Goal: Information Seeking & Learning: Learn about a topic

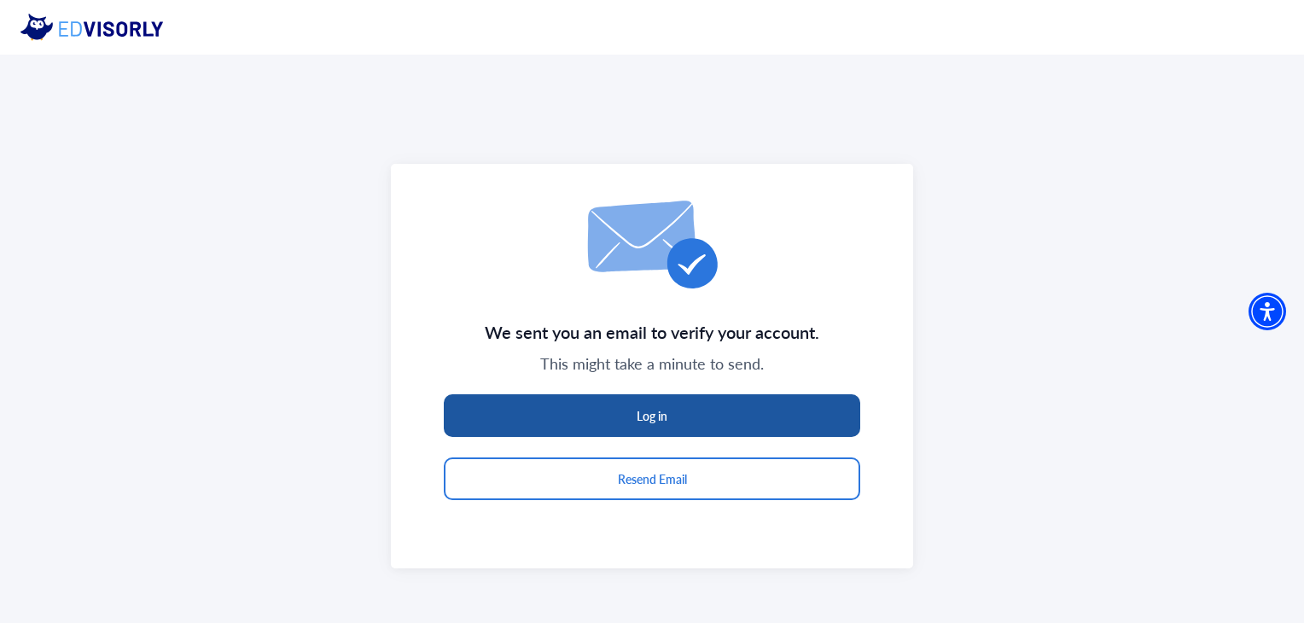
click at [685, 422] on button "Log in" at bounding box center [652, 415] width 417 height 43
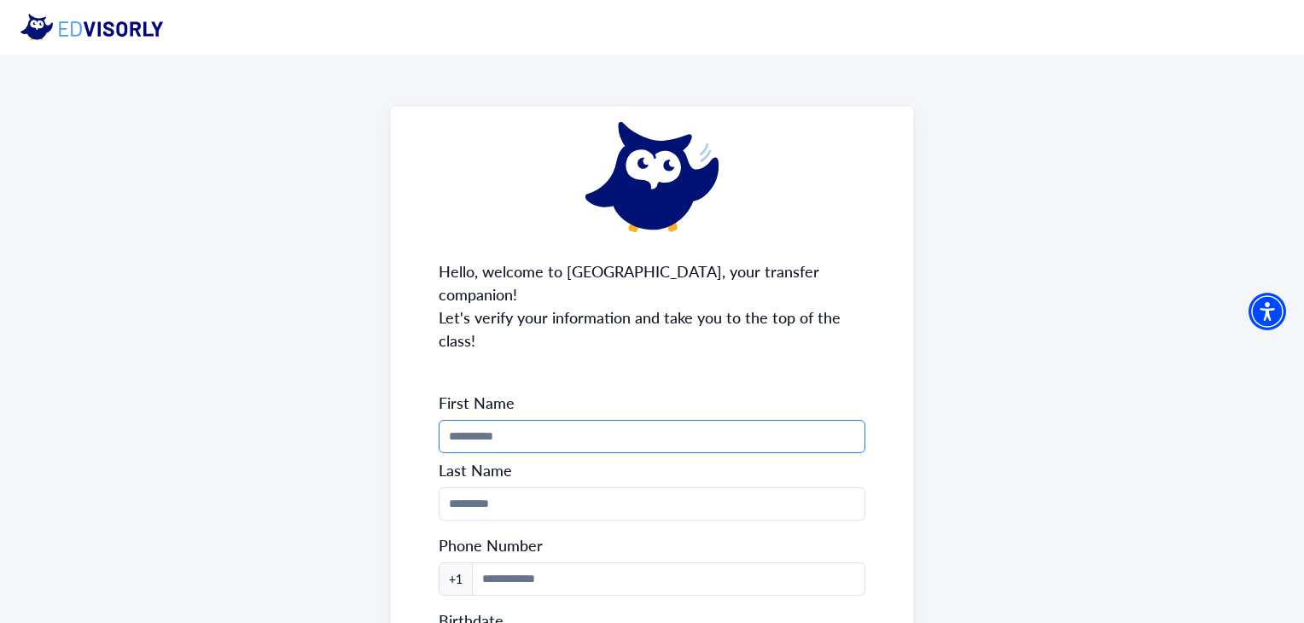
click at [621, 420] on input "Phone Number" at bounding box center [652, 436] width 426 height 33
type input "**********"
type input "*********"
type input "**********"
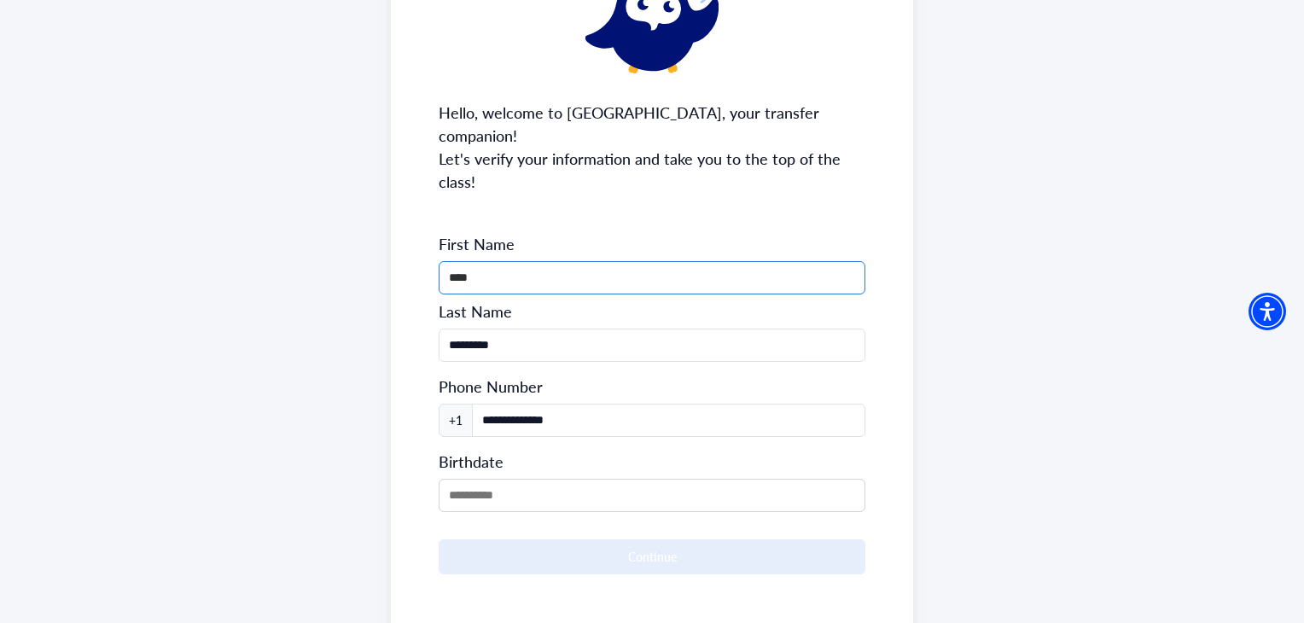
scroll to position [212, 0]
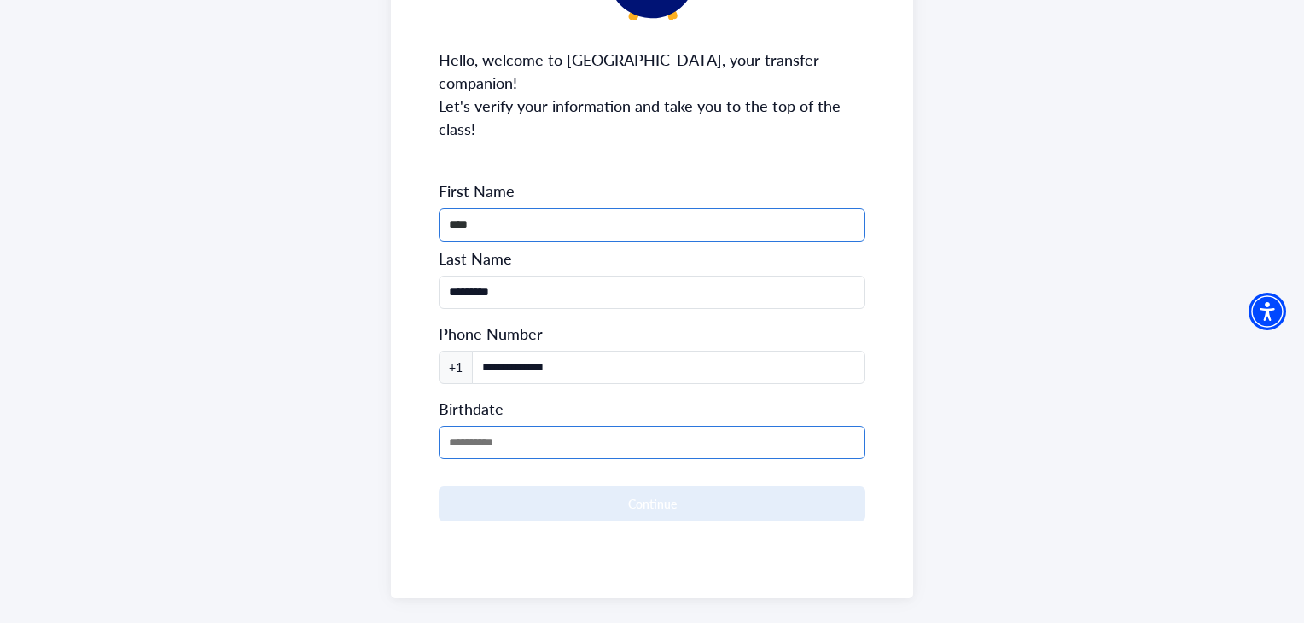
type input "****"
click at [536, 426] on input "MM/DD/YYYY" at bounding box center [652, 442] width 426 height 33
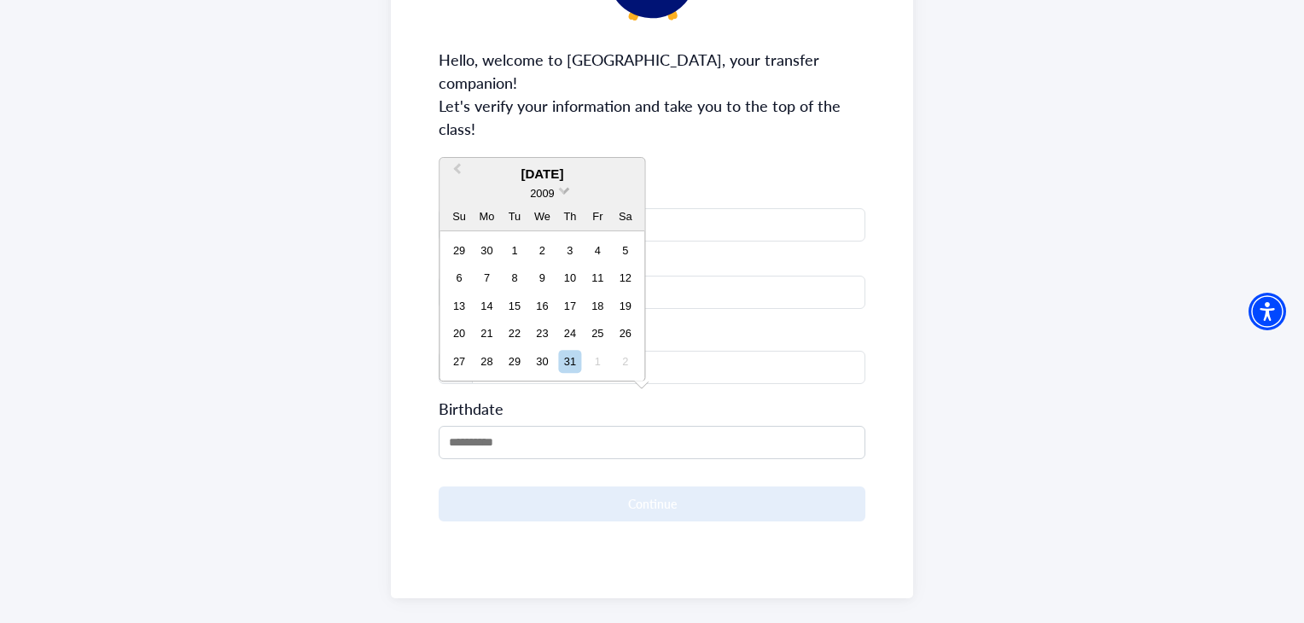
click at [563, 187] on span at bounding box center [564, 188] width 11 height 11
click at [549, 253] on div "2005" at bounding box center [541, 261] width 101 height 17
click at [453, 167] on button "Previous Month" at bounding box center [454, 173] width 27 height 27
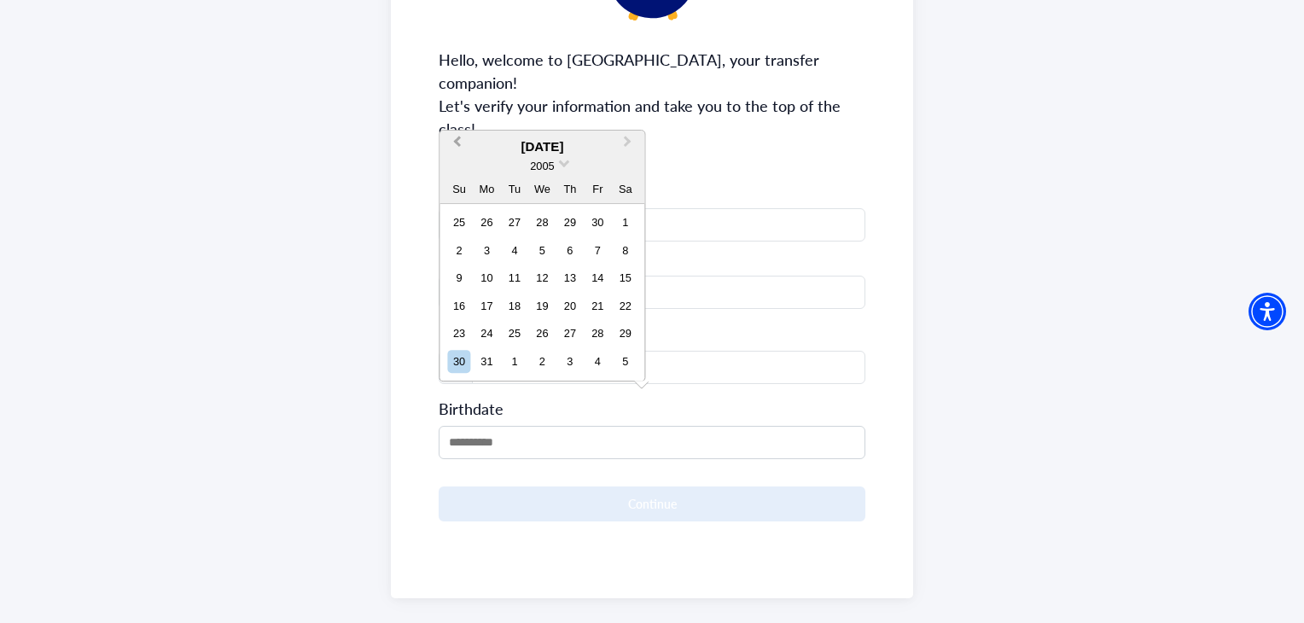
click at [453, 167] on div "2005" at bounding box center [541, 166] width 205 height 18
click at [456, 139] on span "Previous Month" at bounding box center [456, 145] width 0 height 26
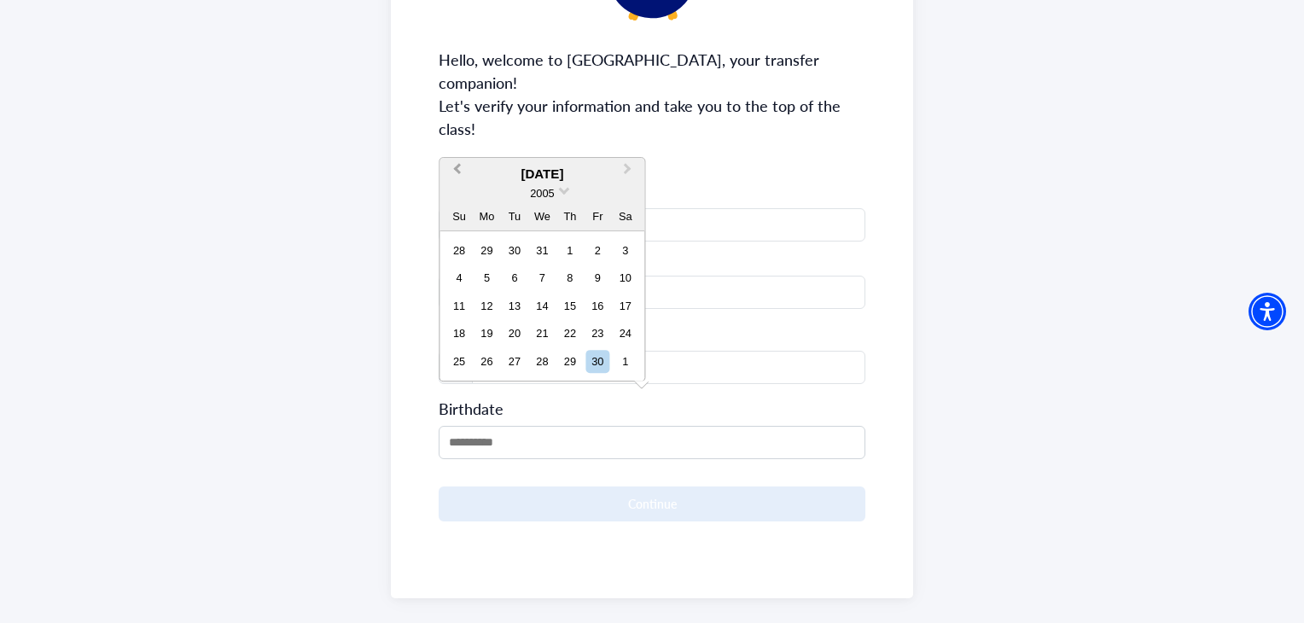
click at [454, 170] on button "Previous Month" at bounding box center [454, 173] width 27 height 27
click at [453, 169] on button "Previous Month" at bounding box center [454, 173] width 27 height 27
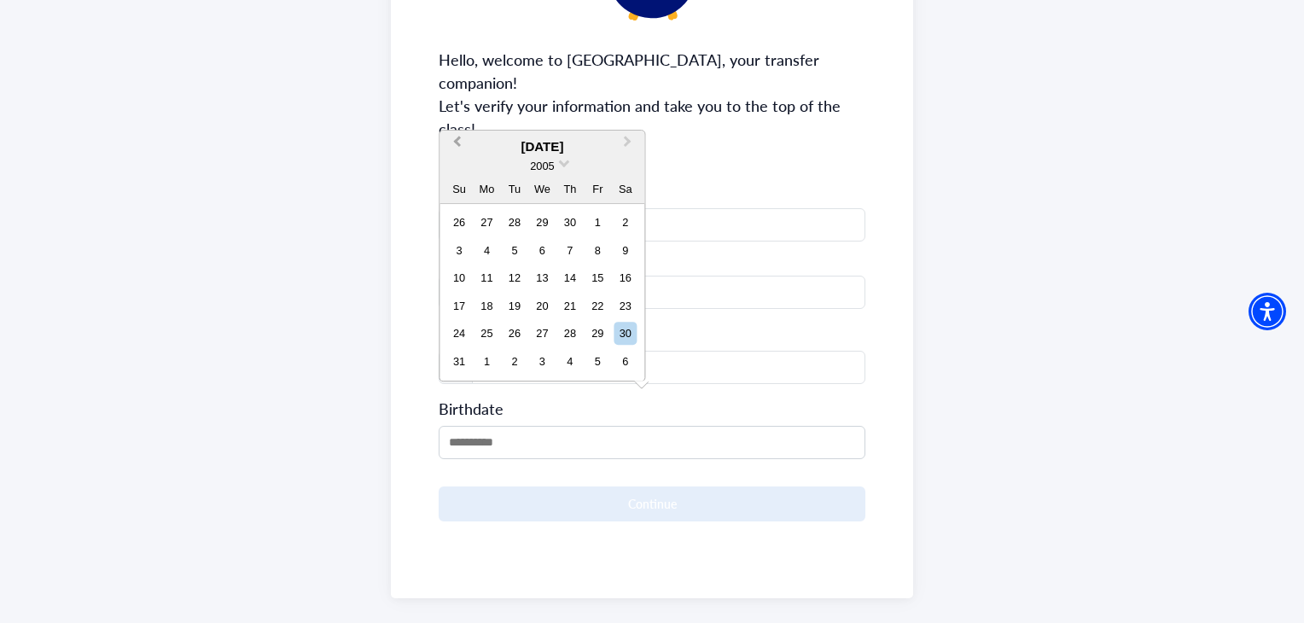
click at [453, 169] on div "2005" at bounding box center [541, 166] width 205 height 18
click at [453, 139] on button "Previous Month" at bounding box center [454, 145] width 27 height 27
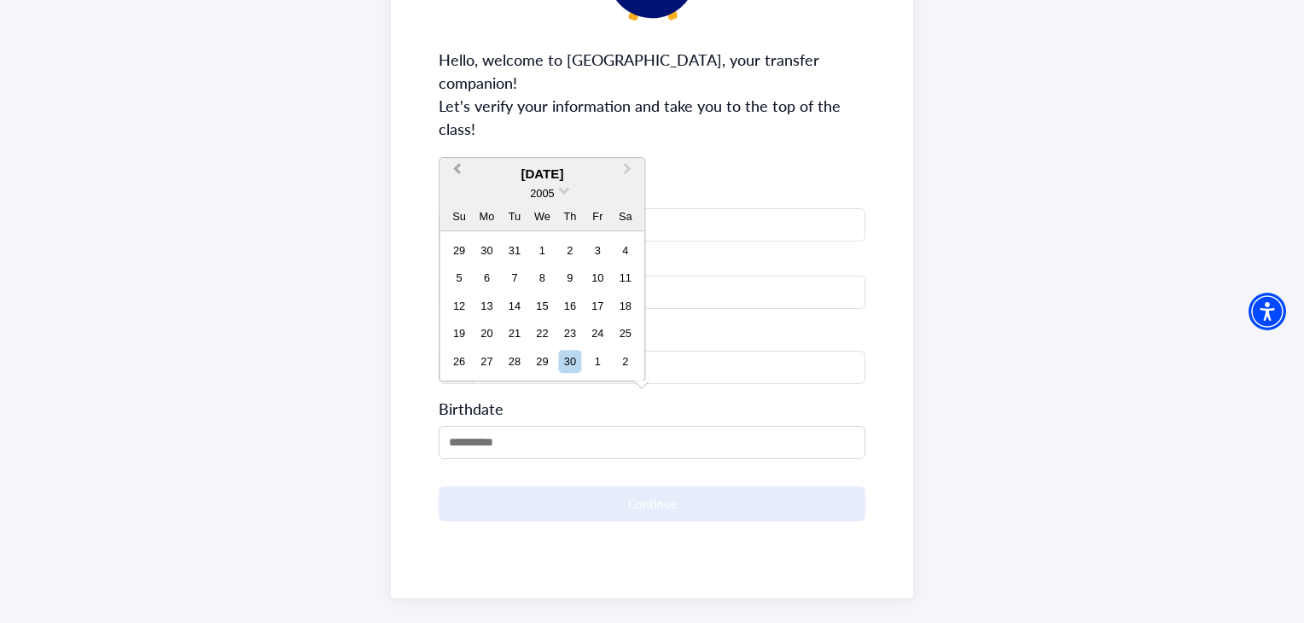
click at [453, 172] on button "Previous Month" at bounding box center [454, 173] width 27 height 27
click at [455, 302] on div "15" at bounding box center [458, 305] width 23 height 23
type input "**********"
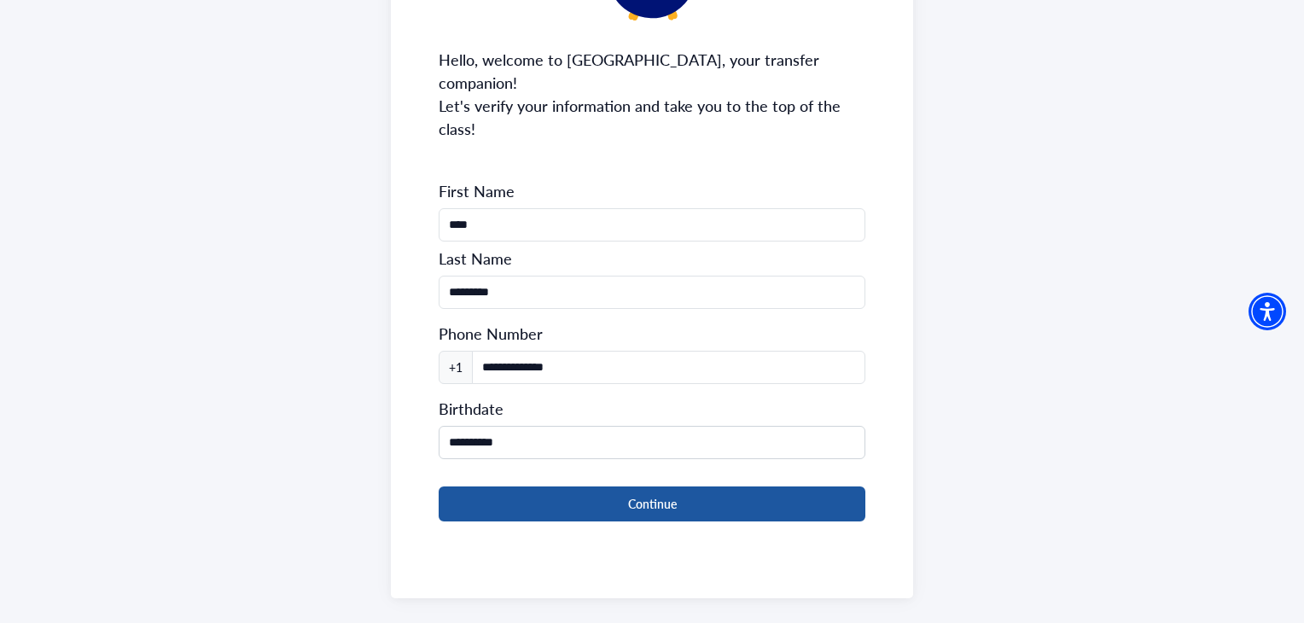
click at [602, 486] on button "Continue" at bounding box center [652, 503] width 426 height 35
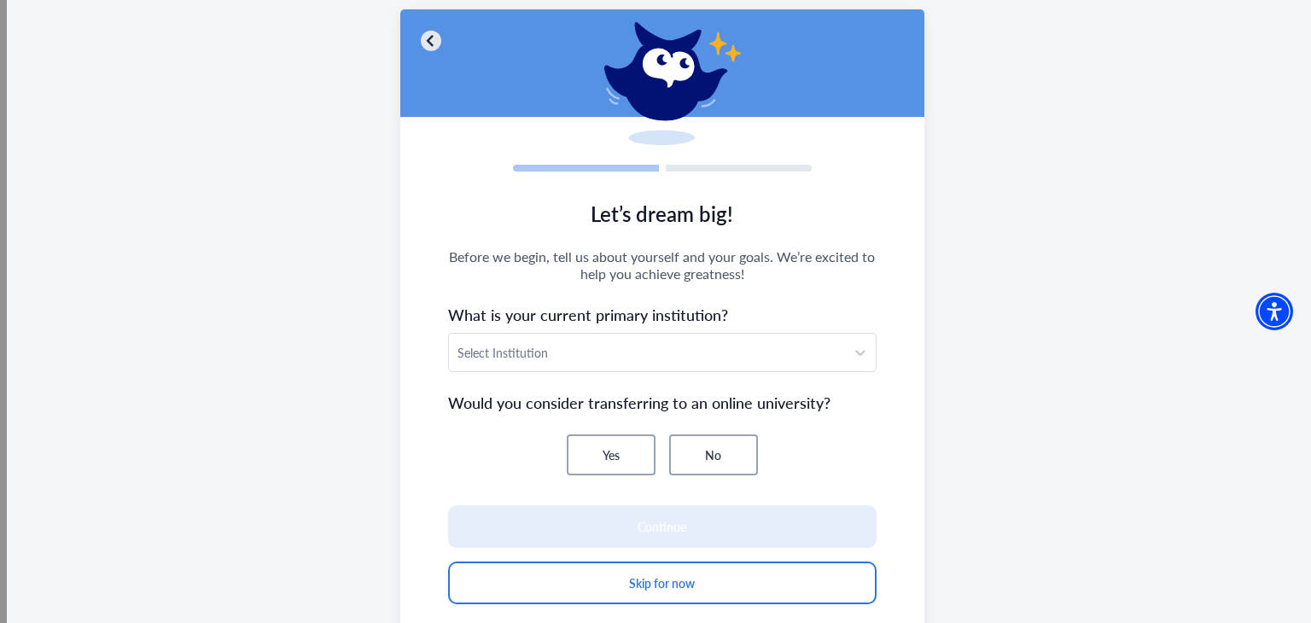
scroll to position [98, 0]
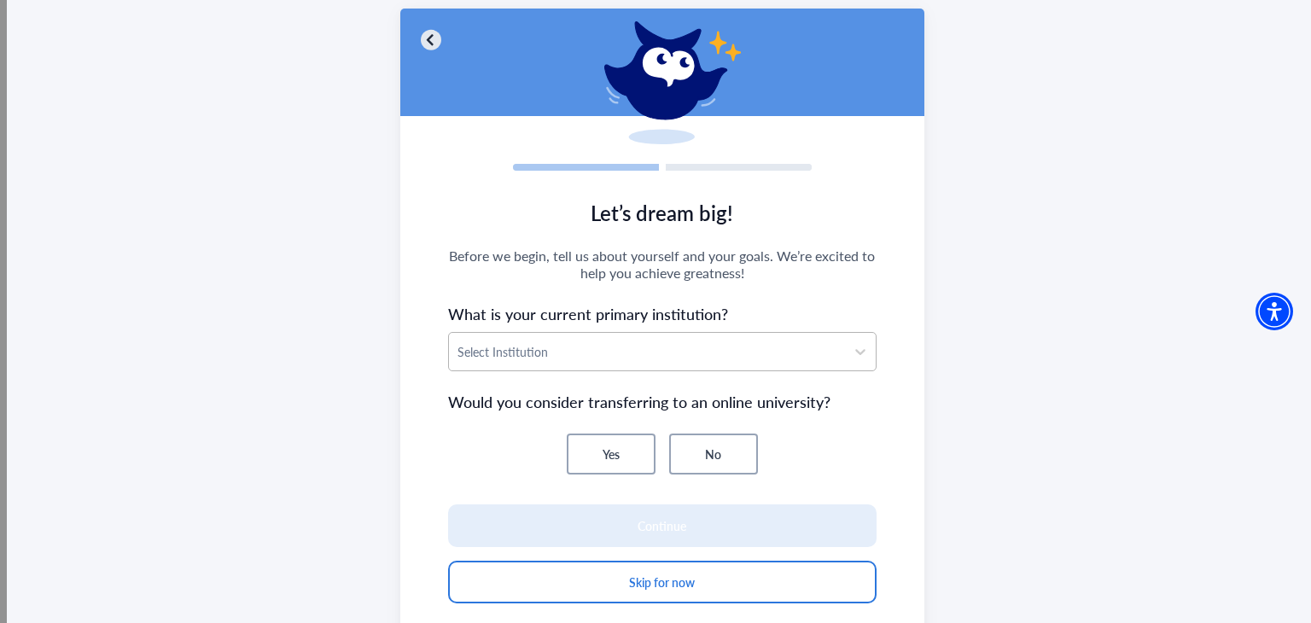
click at [608, 349] on div at bounding box center [646, 351] width 379 height 21
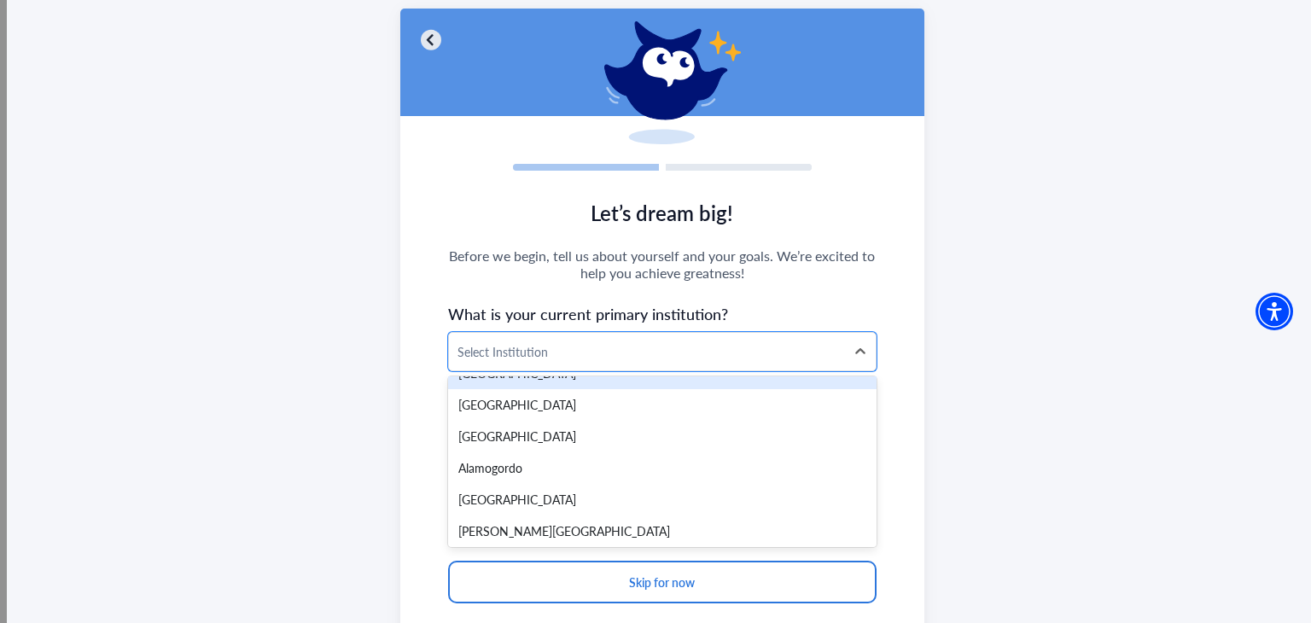
scroll to position [0, 0]
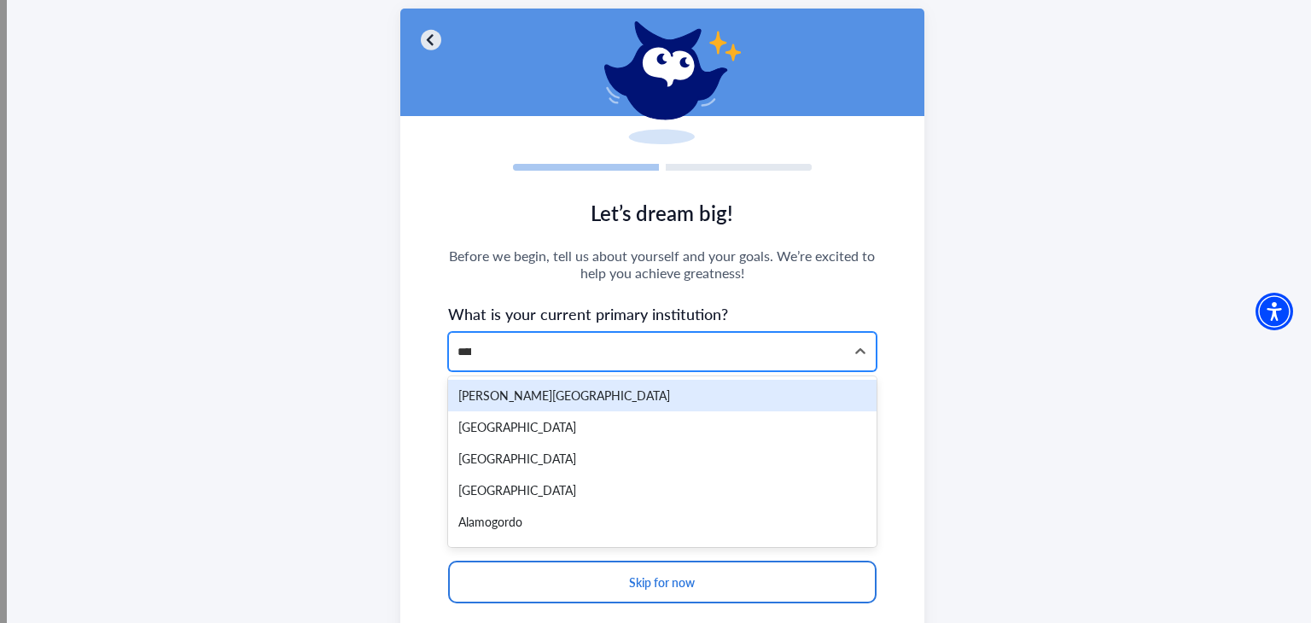
type input "******"
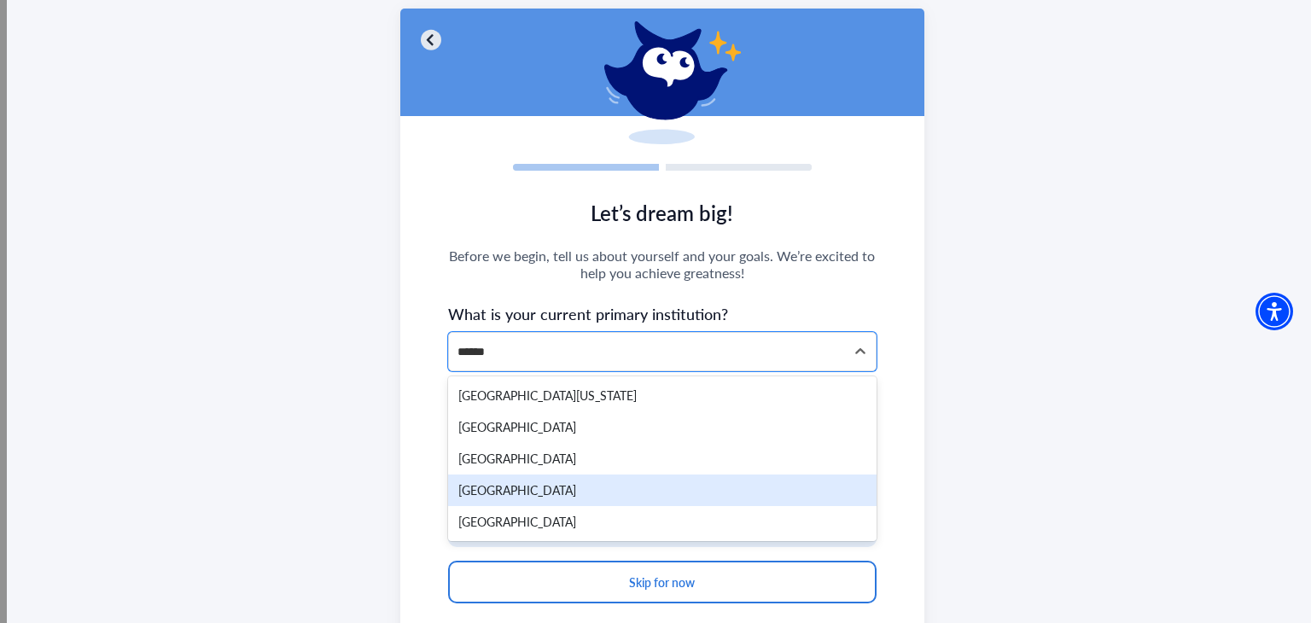
click at [629, 504] on div "[GEOGRAPHIC_DATA]" at bounding box center [662, 490] width 428 height 32
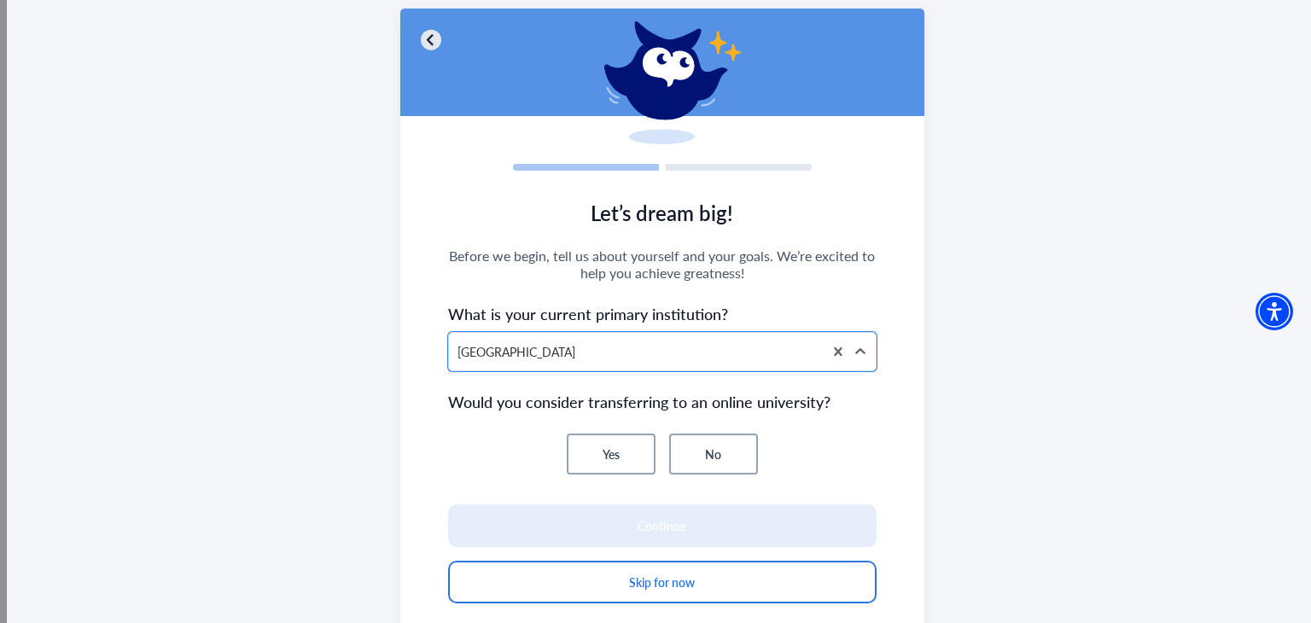
click at [710, 455] on button "No" at bounding box center [713, 453] width 89 height 41
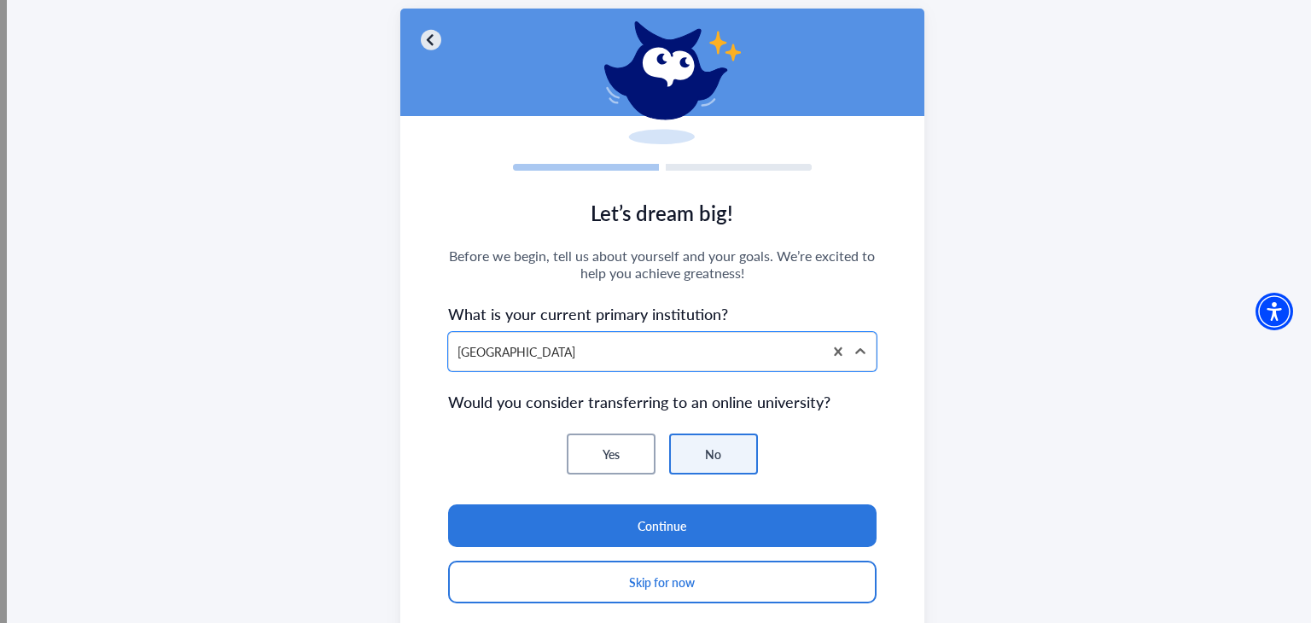
scroll to position [165, 0]
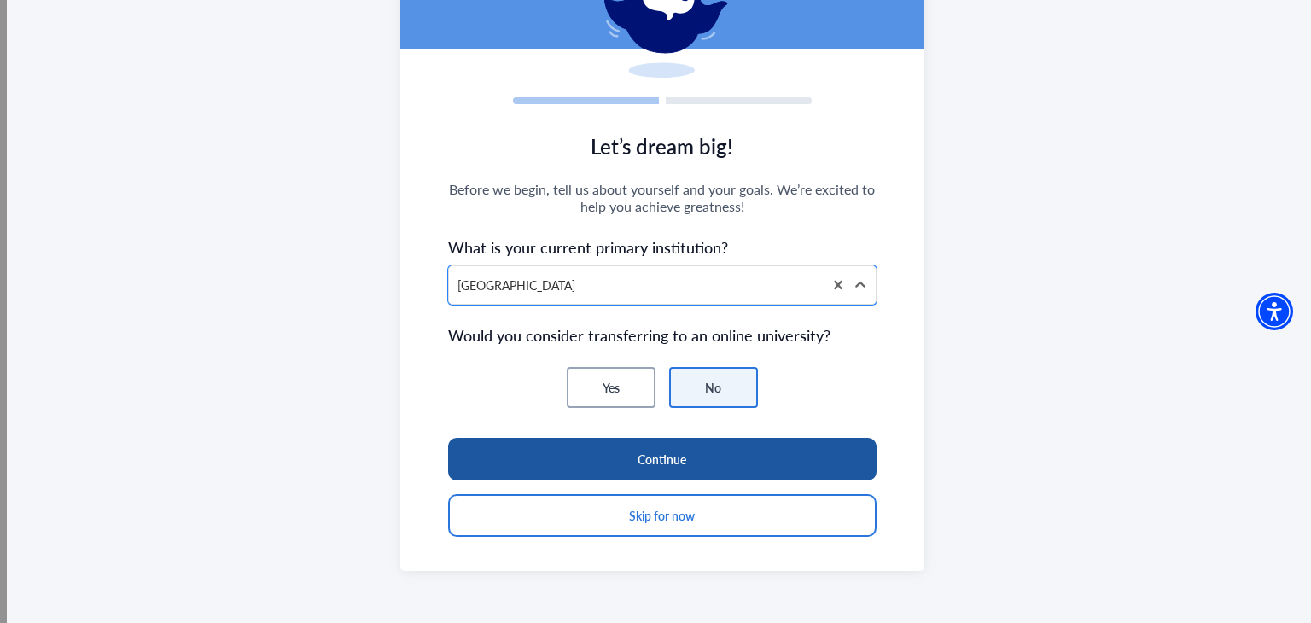
click at [677, 455] on button "Continue" at bounding box center [662, 459] width 428 height 43
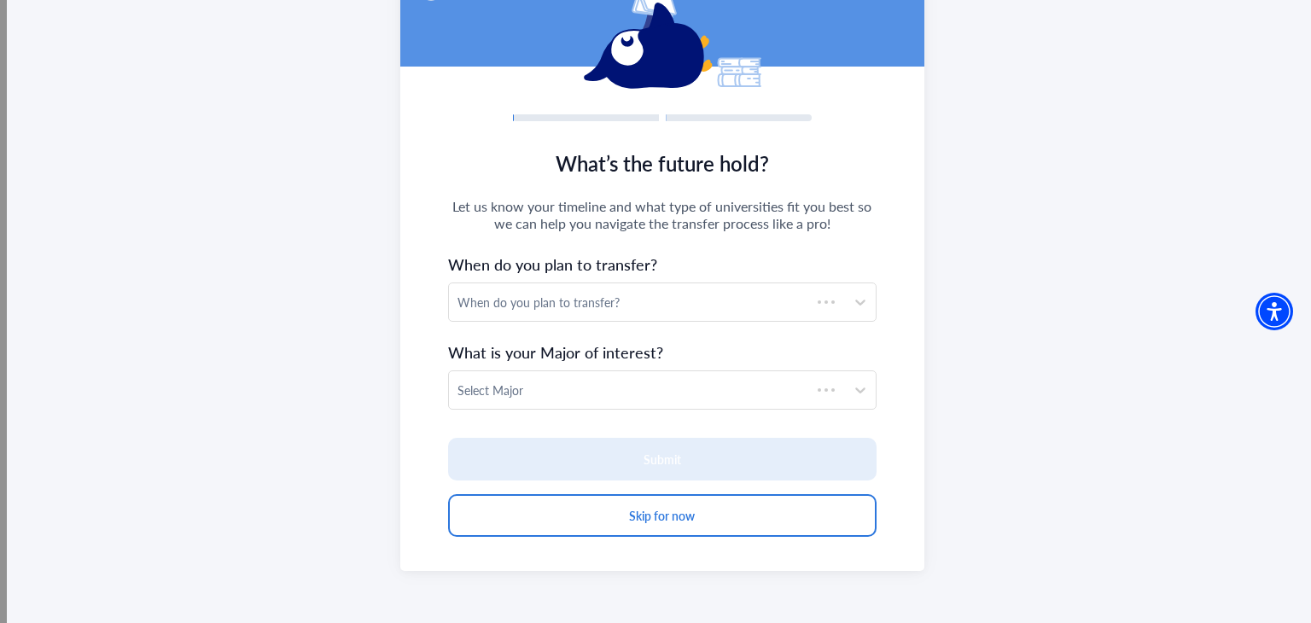
scroll to position [148, 0]
click at [645, 296] on div "When do you plan to transfer?" at bounding box center [646, 303] width 379 height 18
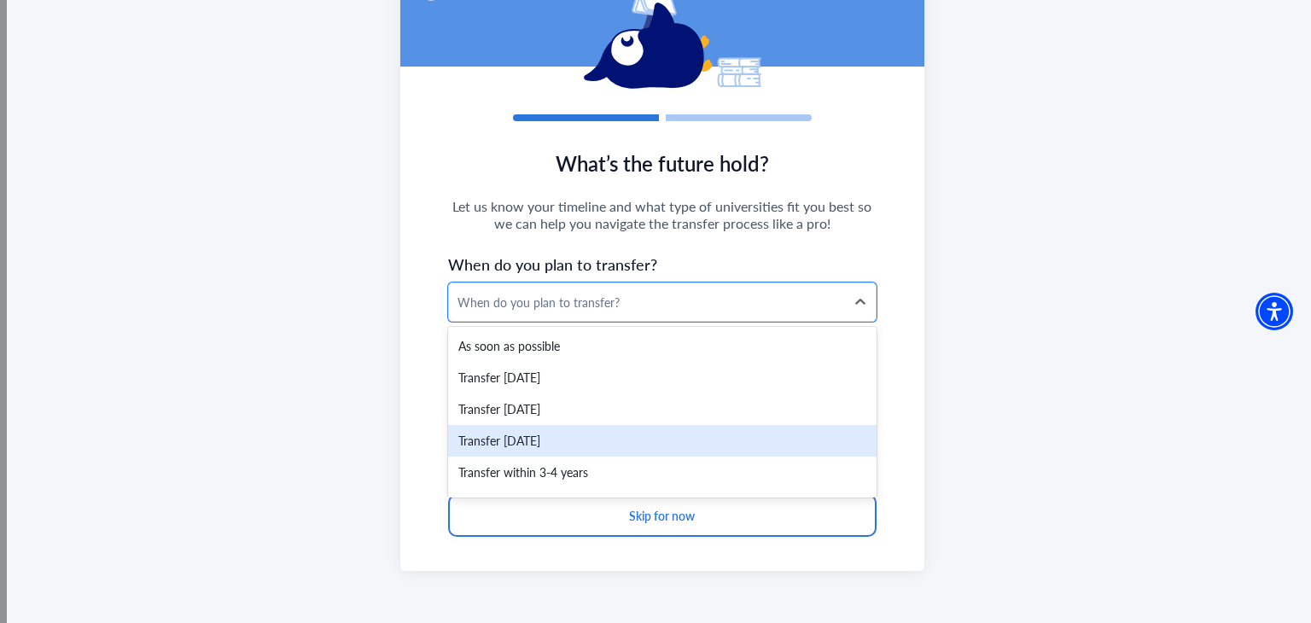
click at [655, 455] on div "Transfer [DATE]" at bounding box center [662, 441] width 428 height 32
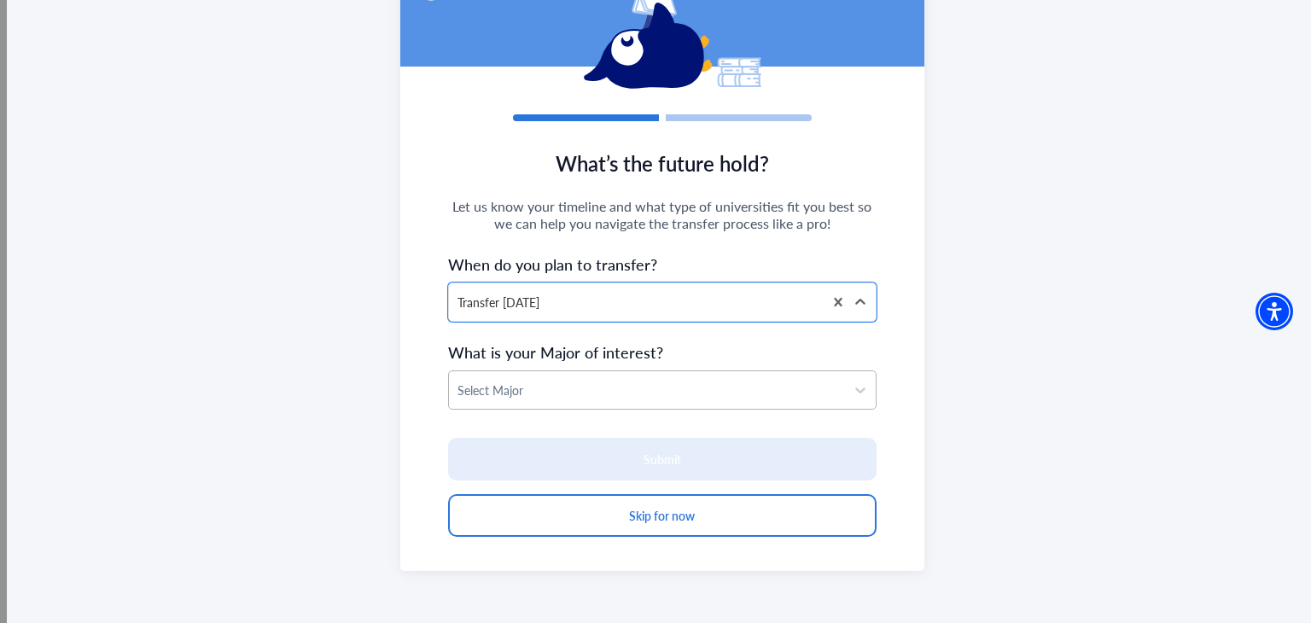
click at [596, 387] on div at bounding box center [646, 390] width 379 height 21
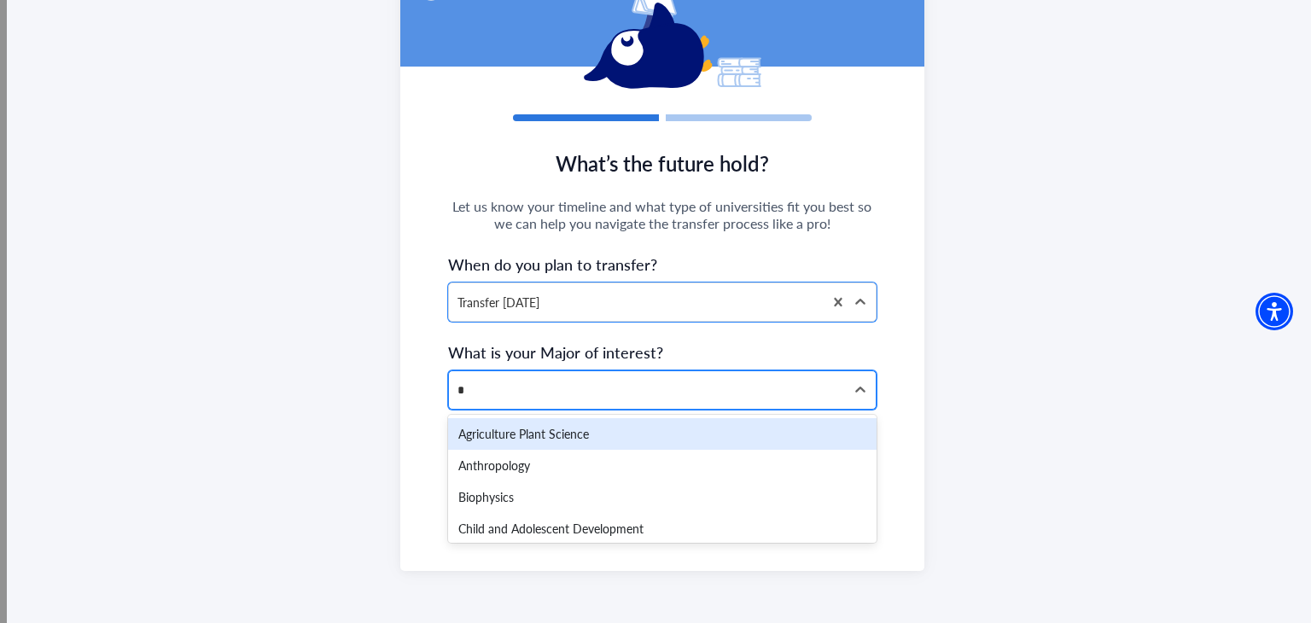
type input "**"
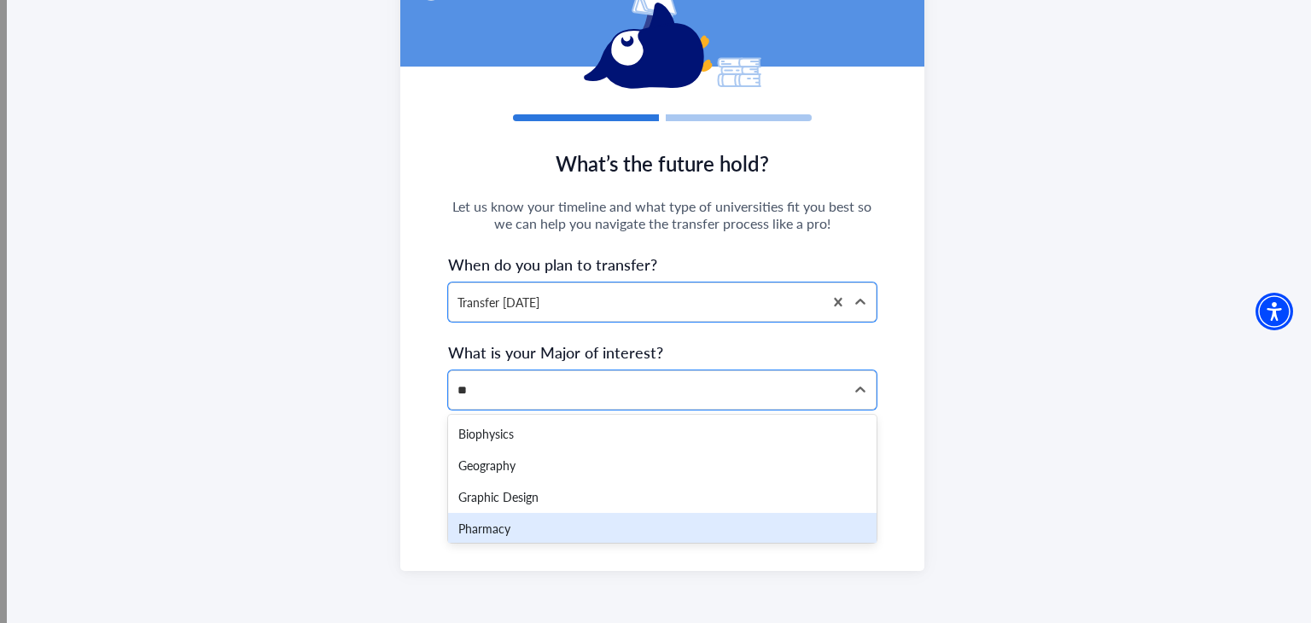
click at [558, 529] on div "Pharmacy" at bounding box center [662, 529] width 428 height 32
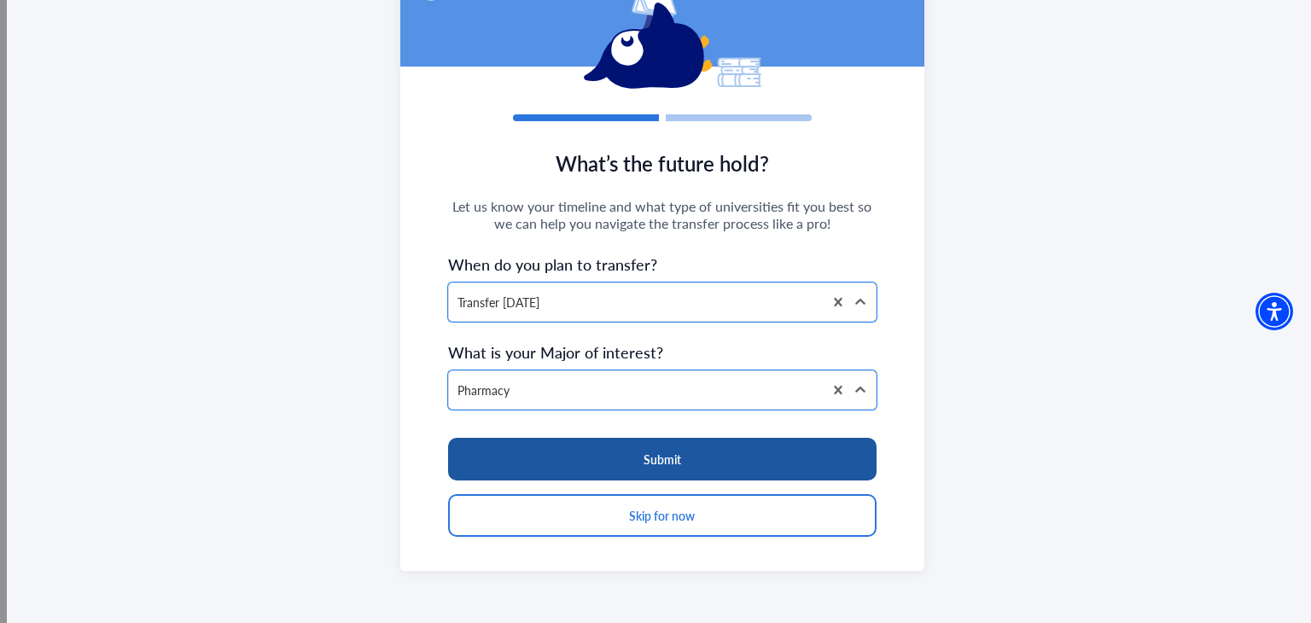
click at [614, 457] on button "Submit" at bounding box center [662, 459] width 428 height 43
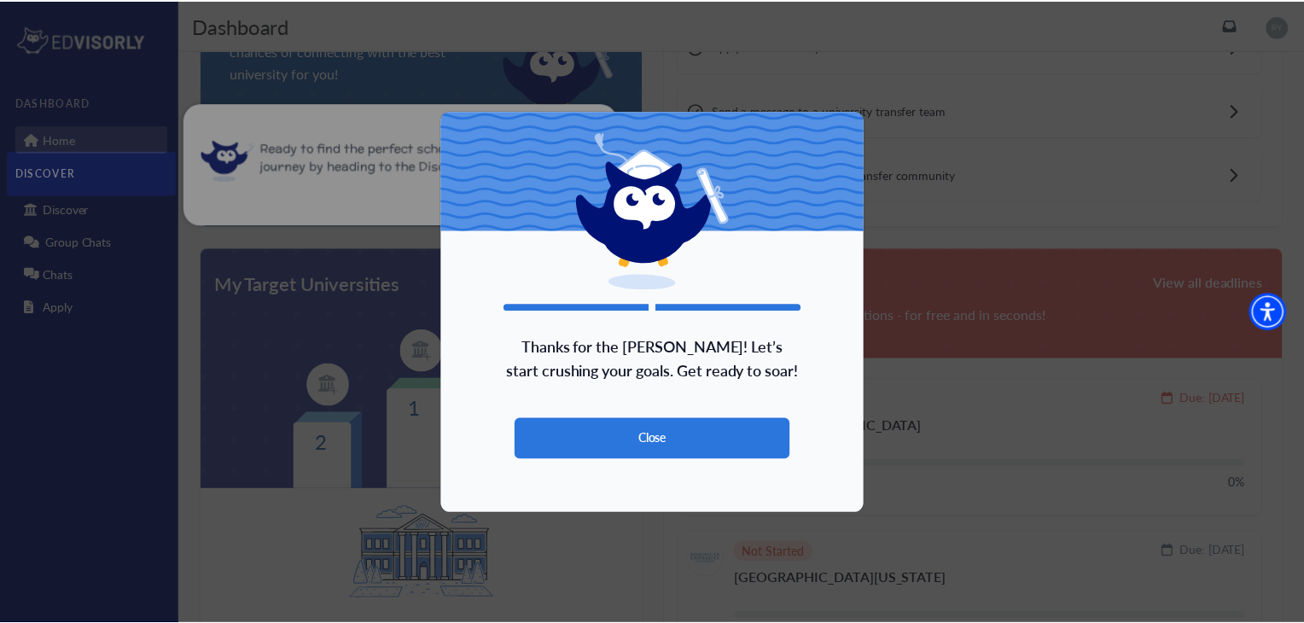
scroll to position [156, 0]
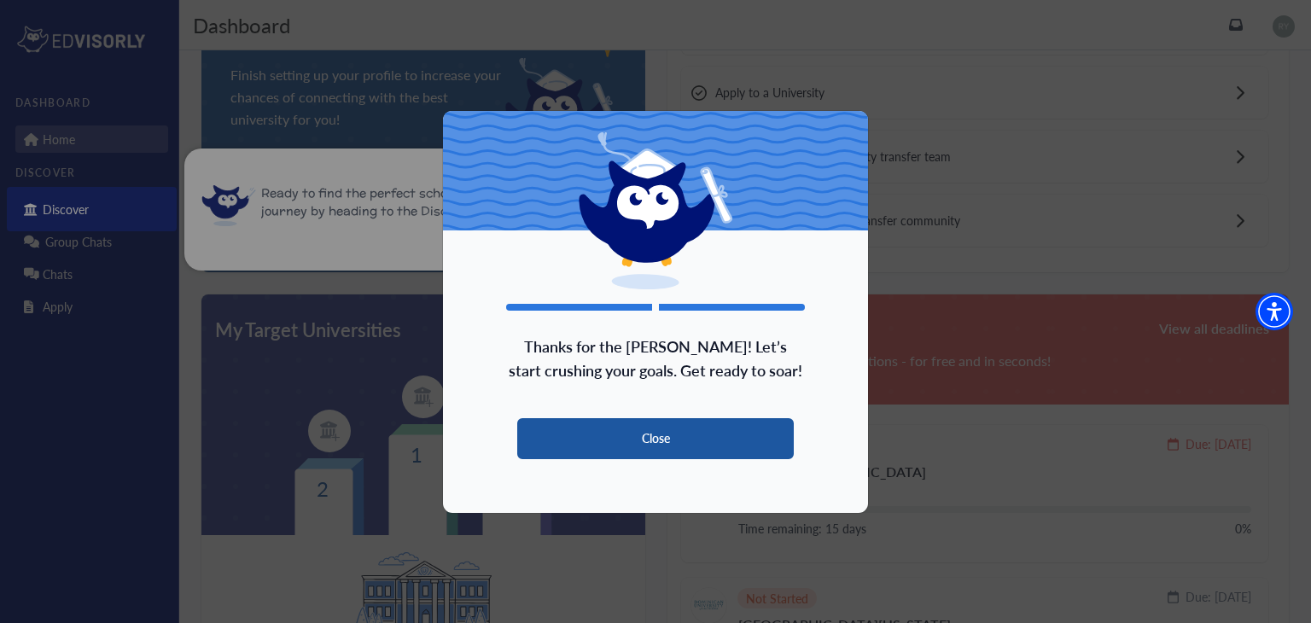
click at [601, 439] on button "Close" at bounding box center [655, 438] width 276 height 41
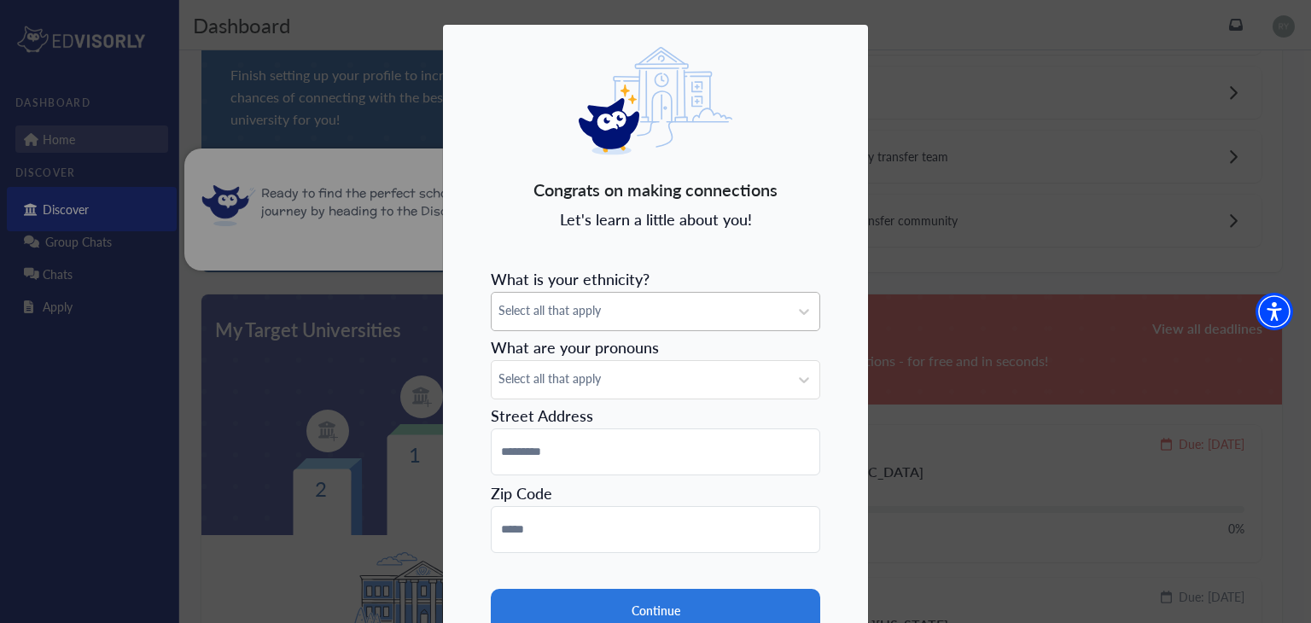
click at [629, 307] on span "Select all that apply" at bounding box center [639, 310] width 283 height 18
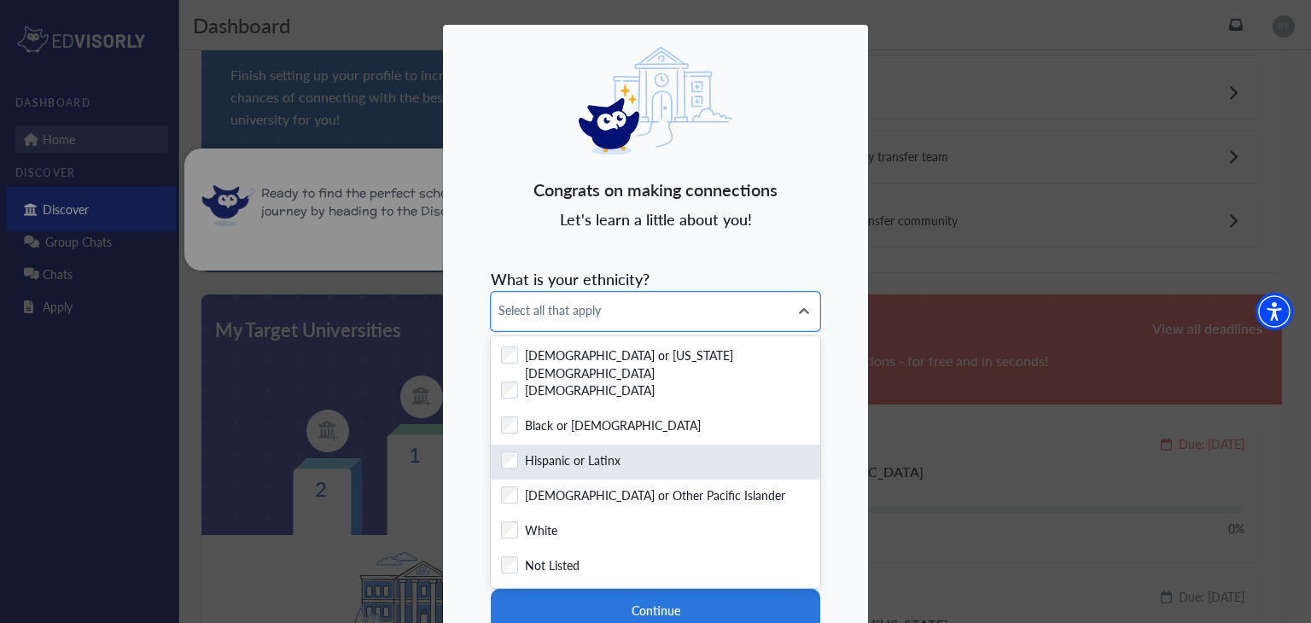
click at [618, 466] on div "Checkbox field Hispanic or Latinx" at bounding box center [655, 461] width 309 height 21
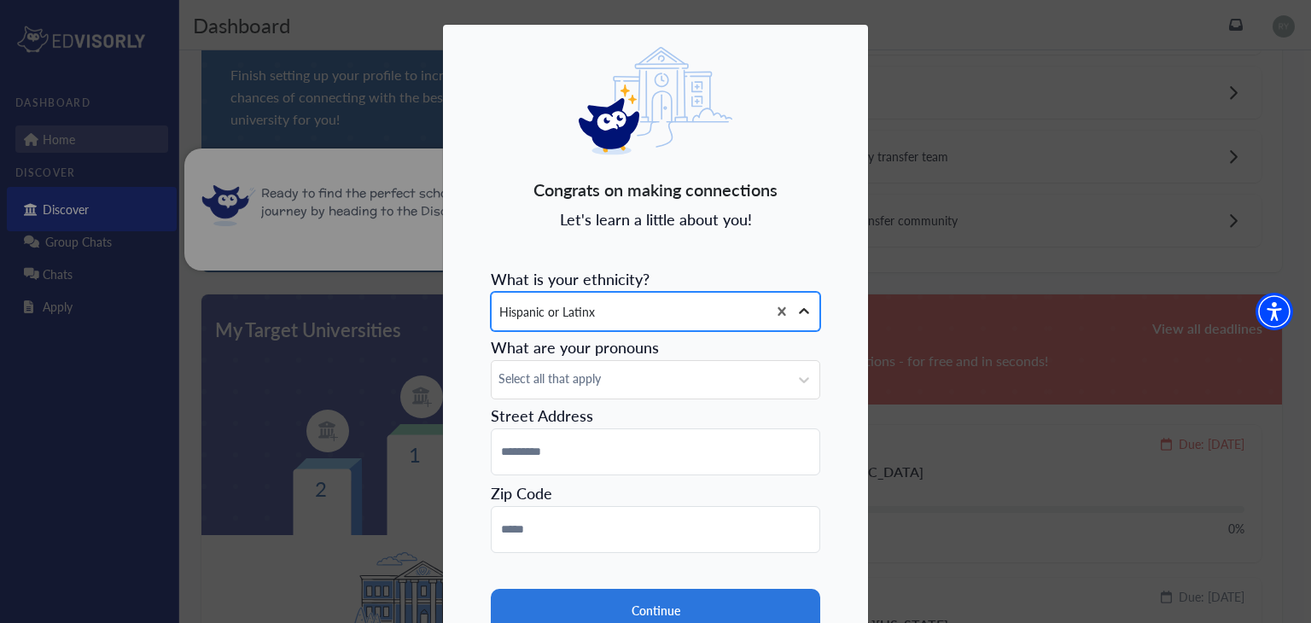
click at [799, 307] on icon at bounding box center [803, 311] width 17 height 17
click at [740, 381] on span "Select all that apply" at bounding box center [639, 378] width 283 height 18
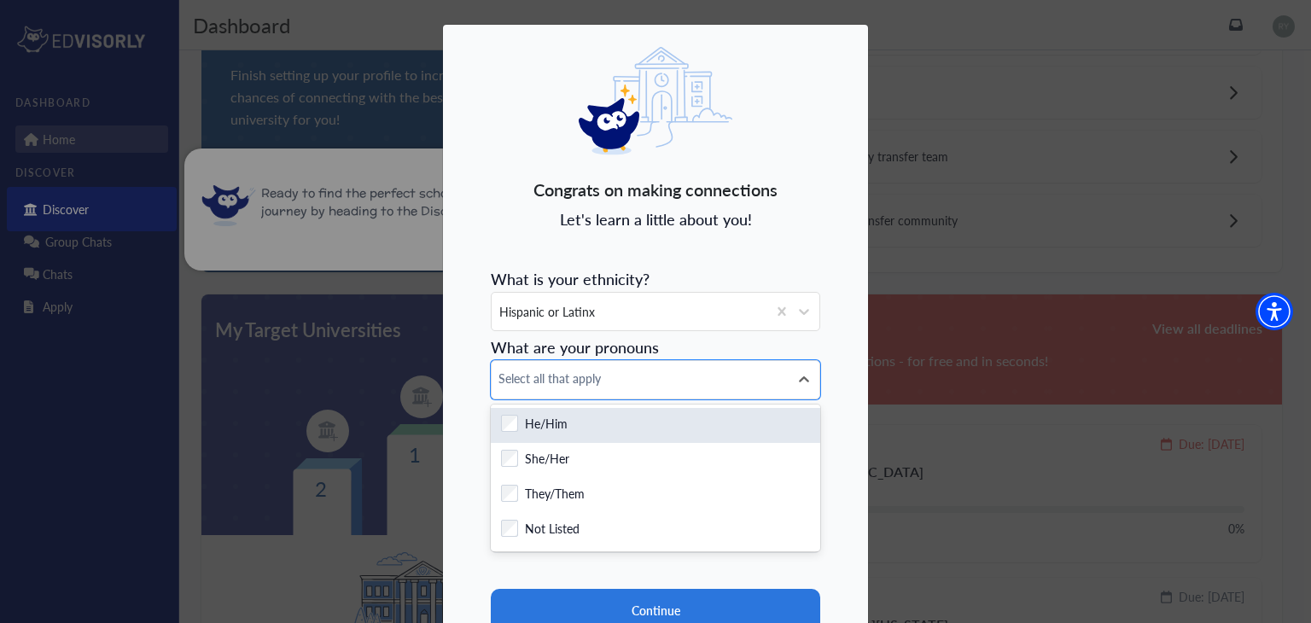
click at [693, 426] on div "Checkbox field He/Him" at bounding box center [655, 425] width 309 height 21
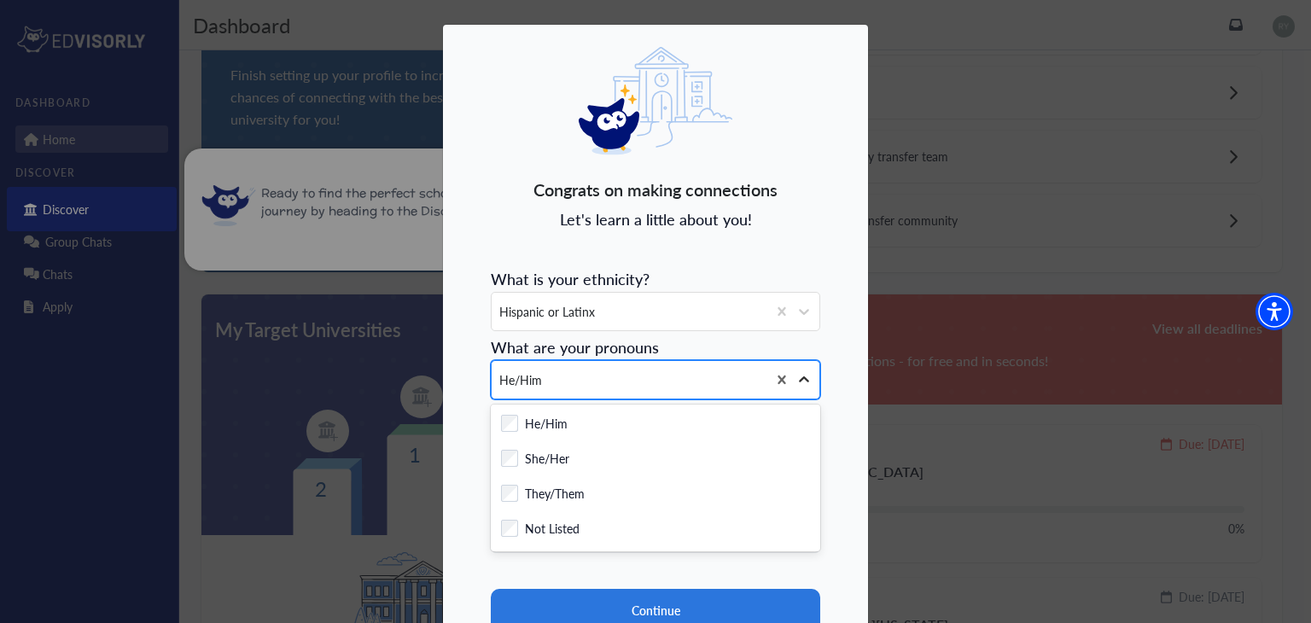
click at [805, 383] on icon at bounding box center [803, 379] width 17 height 17
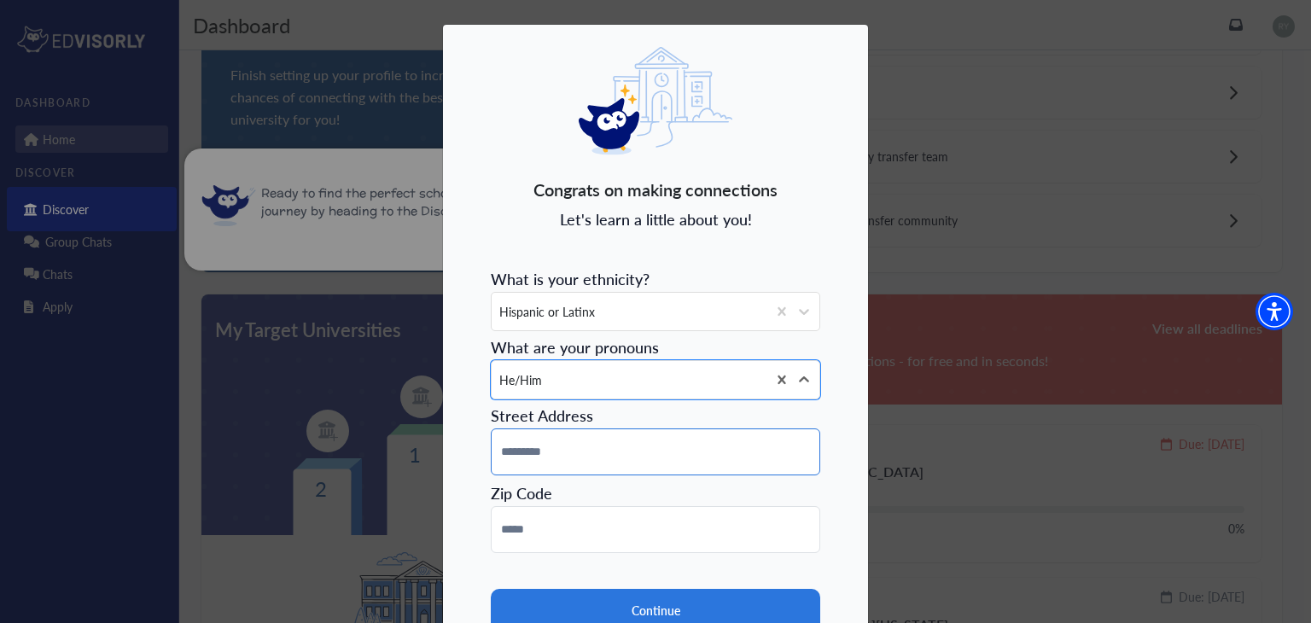
click at [698, 456] on input at bounding box center [655, 451] width 329 height 47
type input "**********"
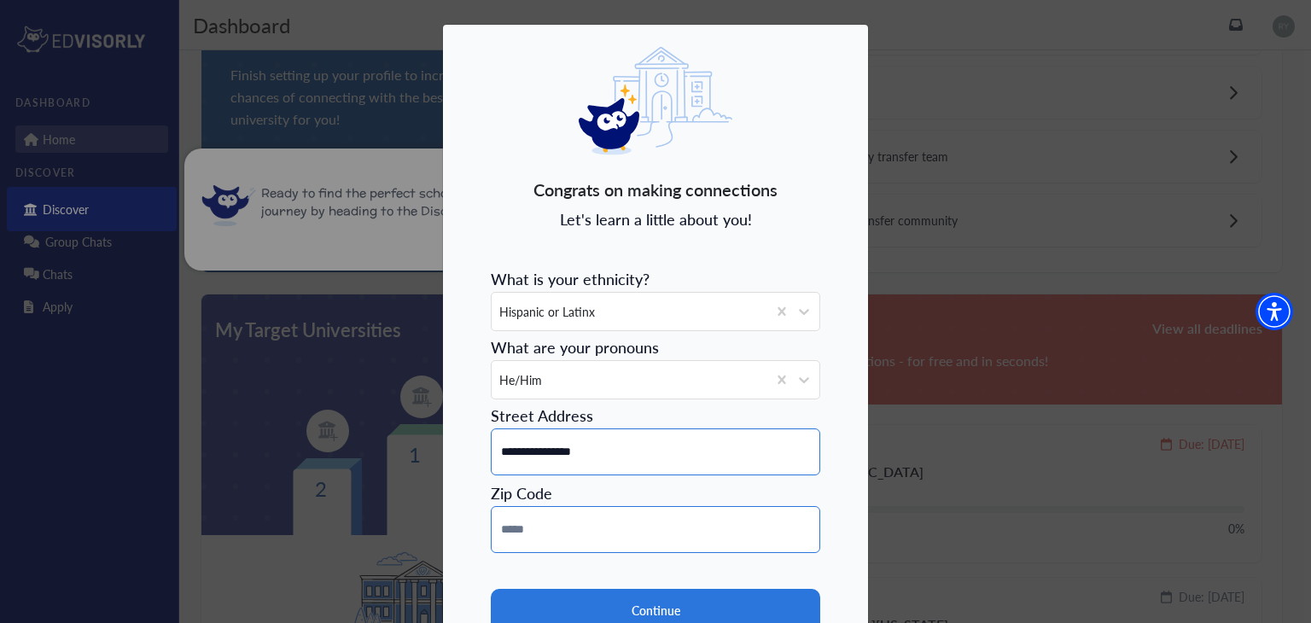
type input "*****"
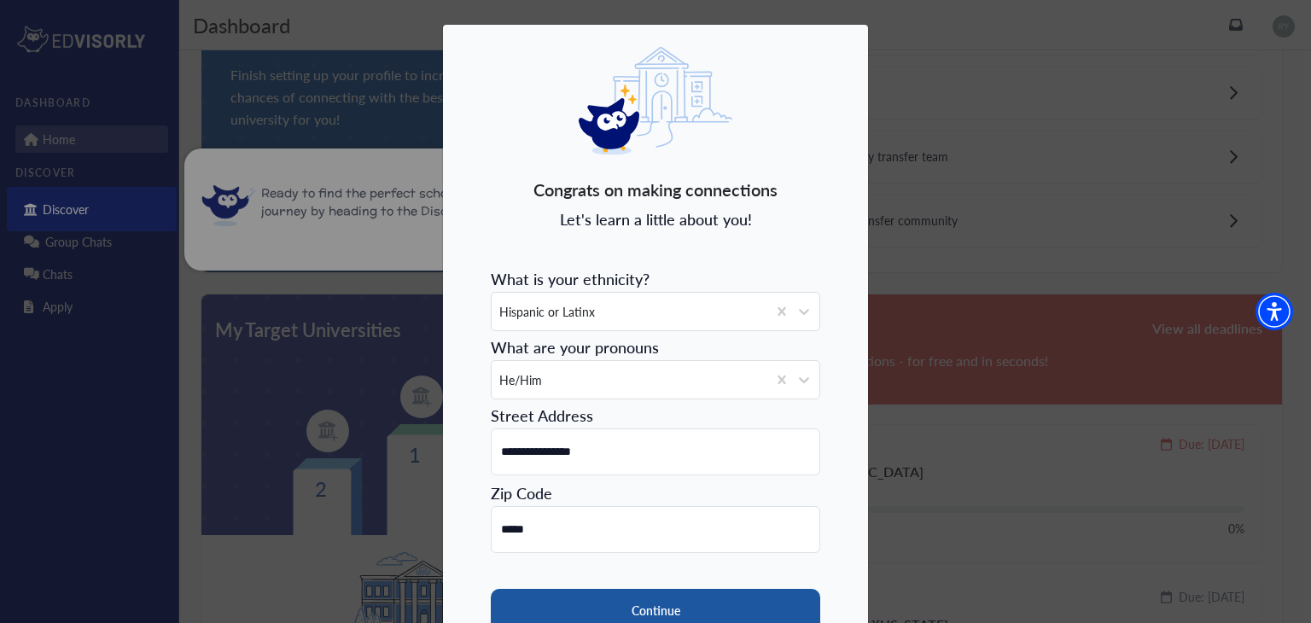
click at [655, 608] on button "Continue" at bounding box center [655, 610] width 329 height 43
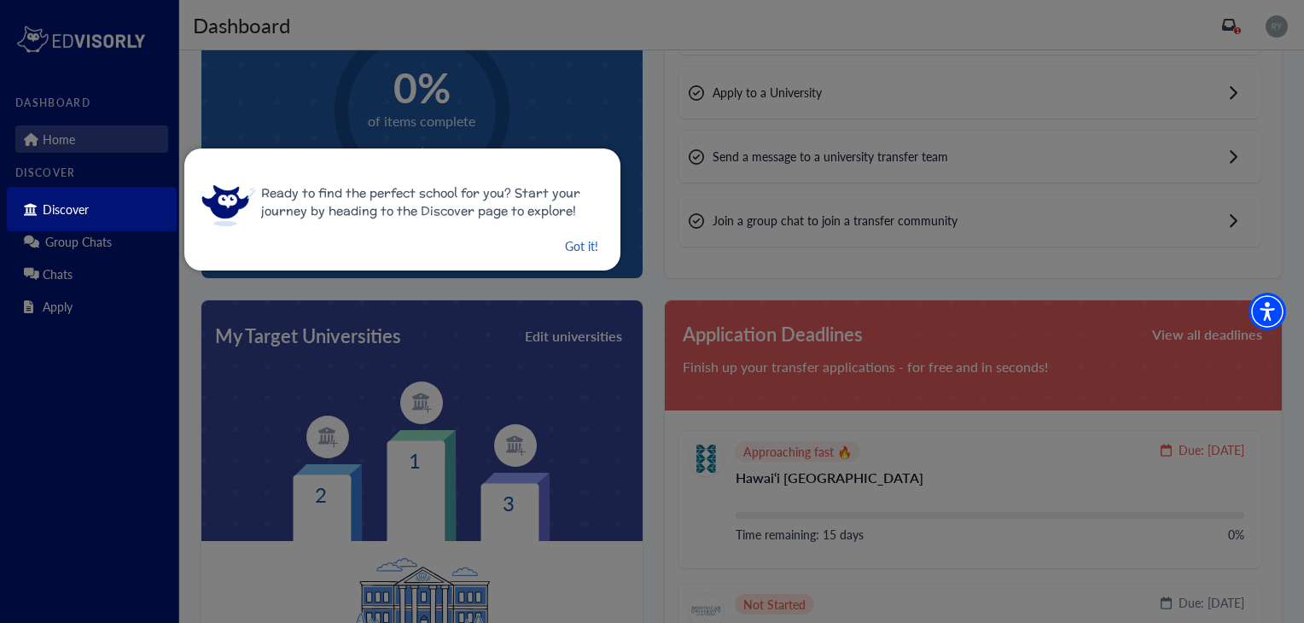
click at [571, 245] on button "Got it!" at bounding box center [581, 245] width 37 height 21
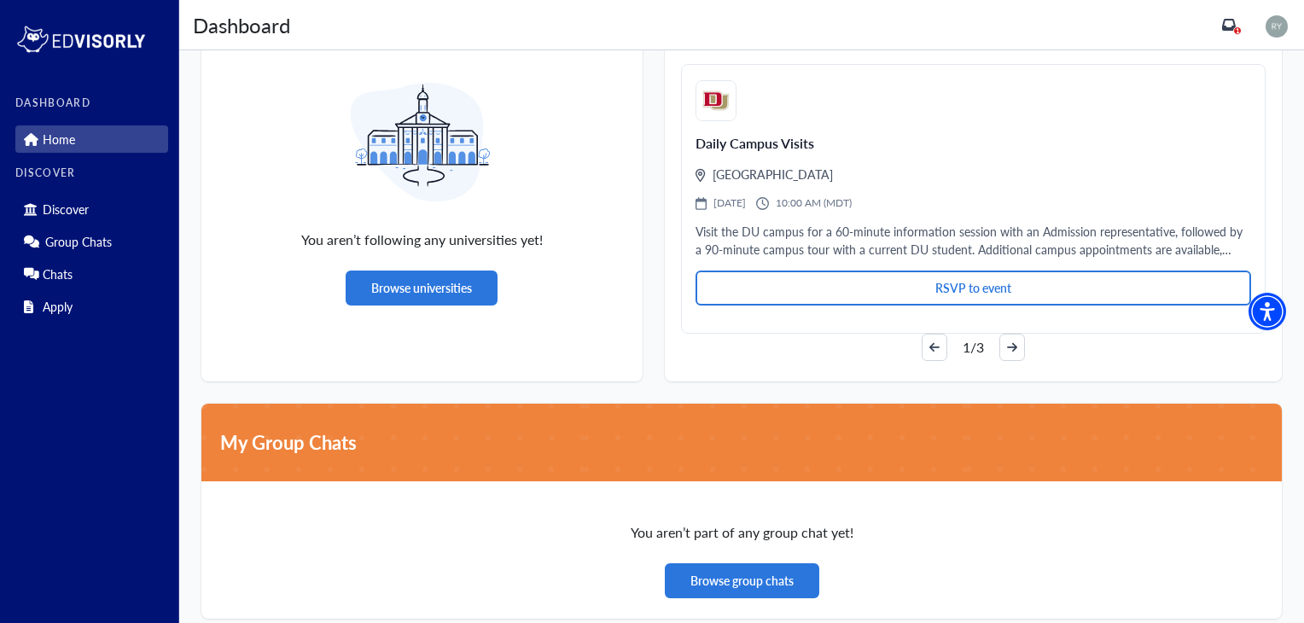
scroll to position [1284, 0]
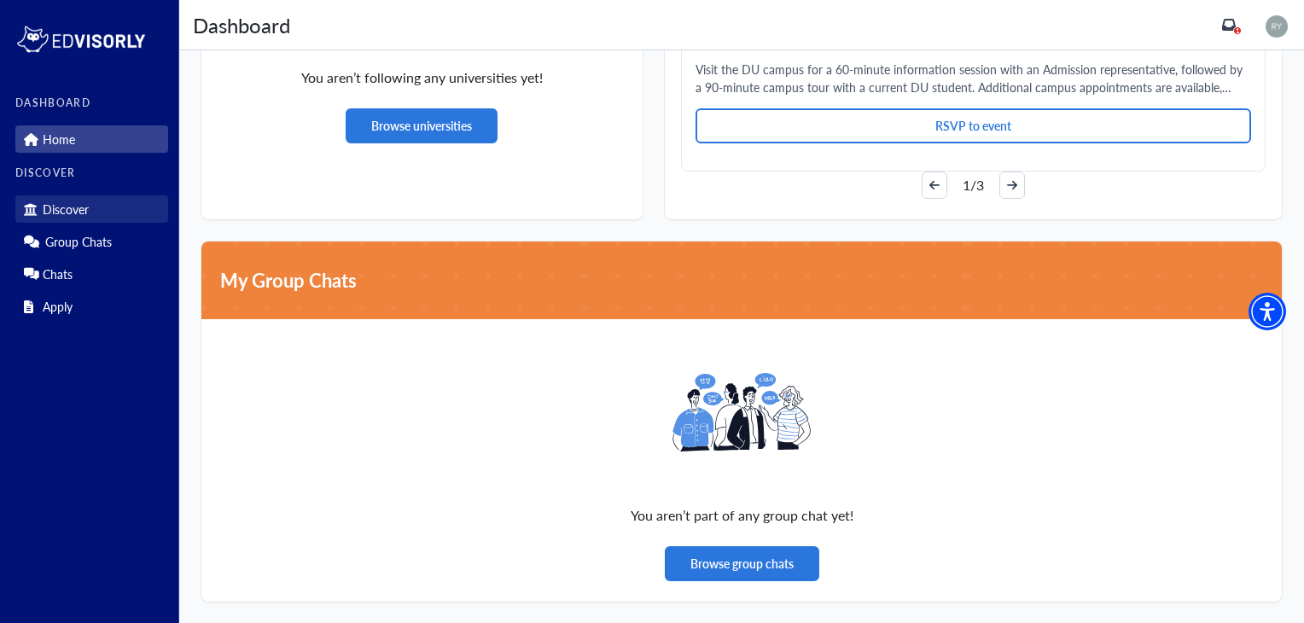
click at [116, 198] on link "Discover" at bounding box center [91, 208] width 153 height 27
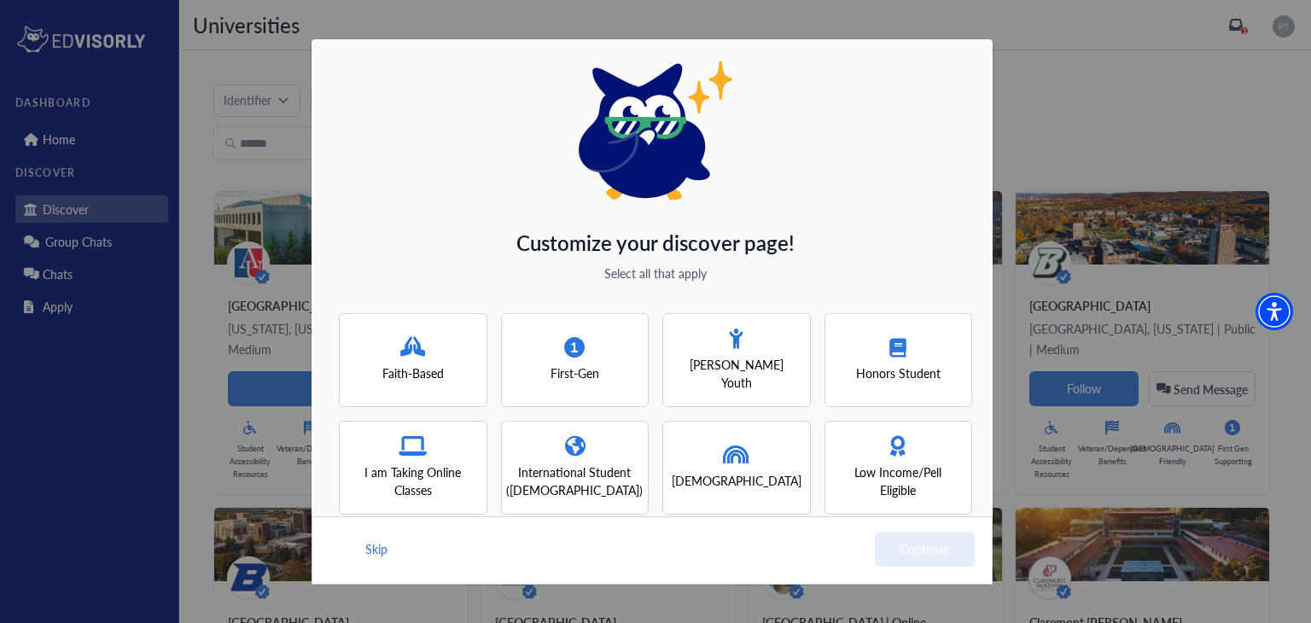
click at [879, 448] on div "Low Income/Pell Eligible" at bounding box center [899, 467] width 118 height 63
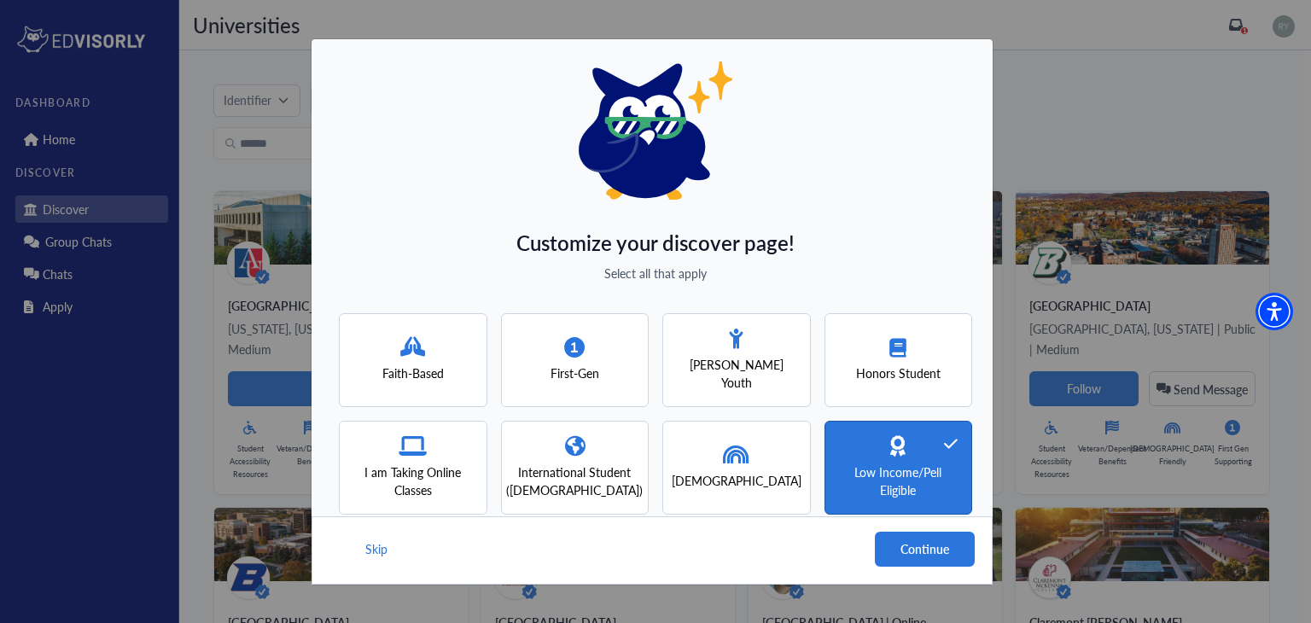
click at [584, 364] on span "First-Gen" at bounding box center [574, 373] width 49 height 18
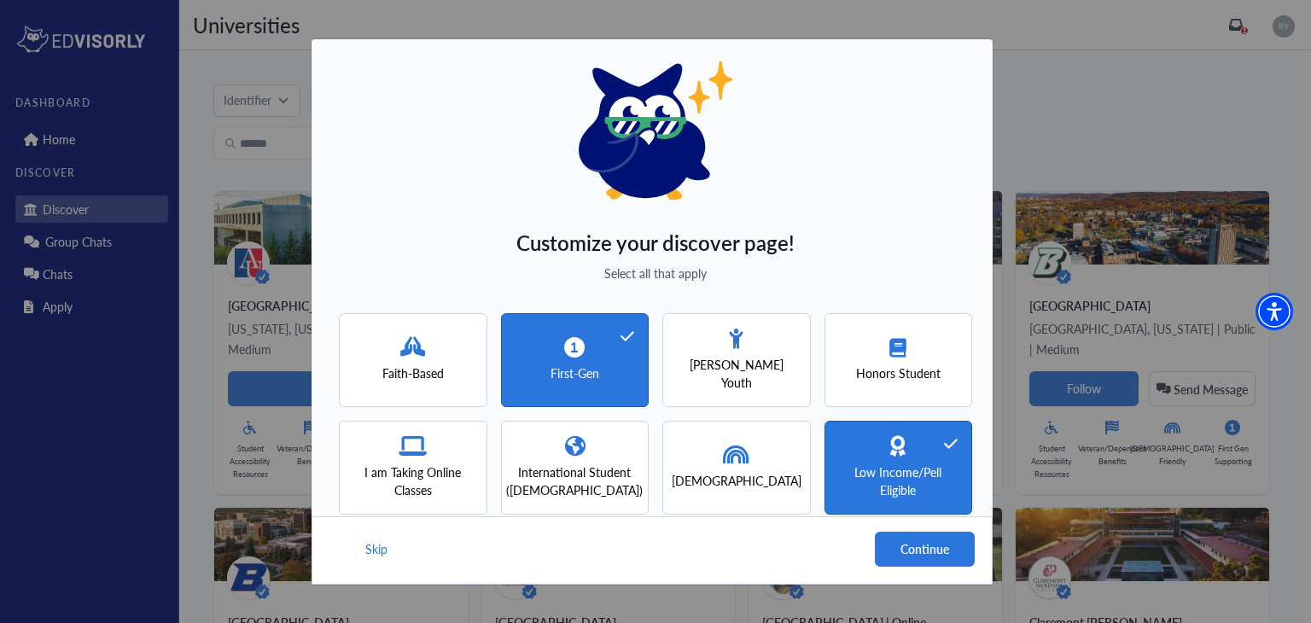
click at [459, 345] on div "Faith-Based" at bounding box center [413, 360] width 148 height 94
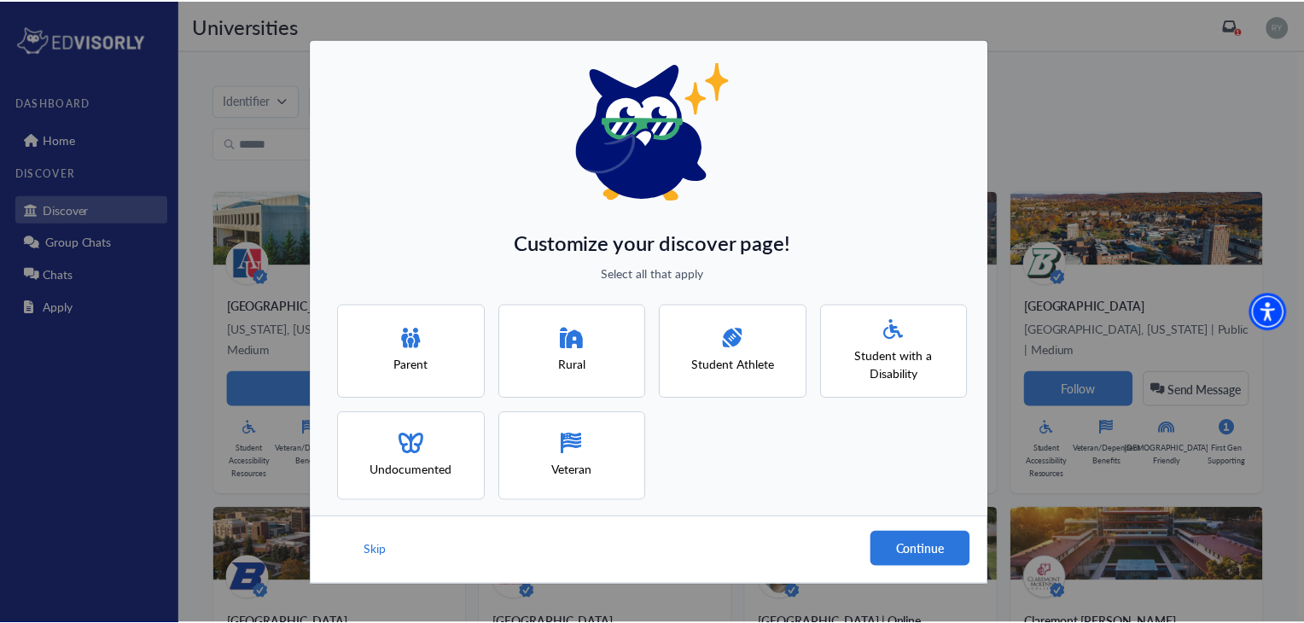
scroll to position [232, 0]
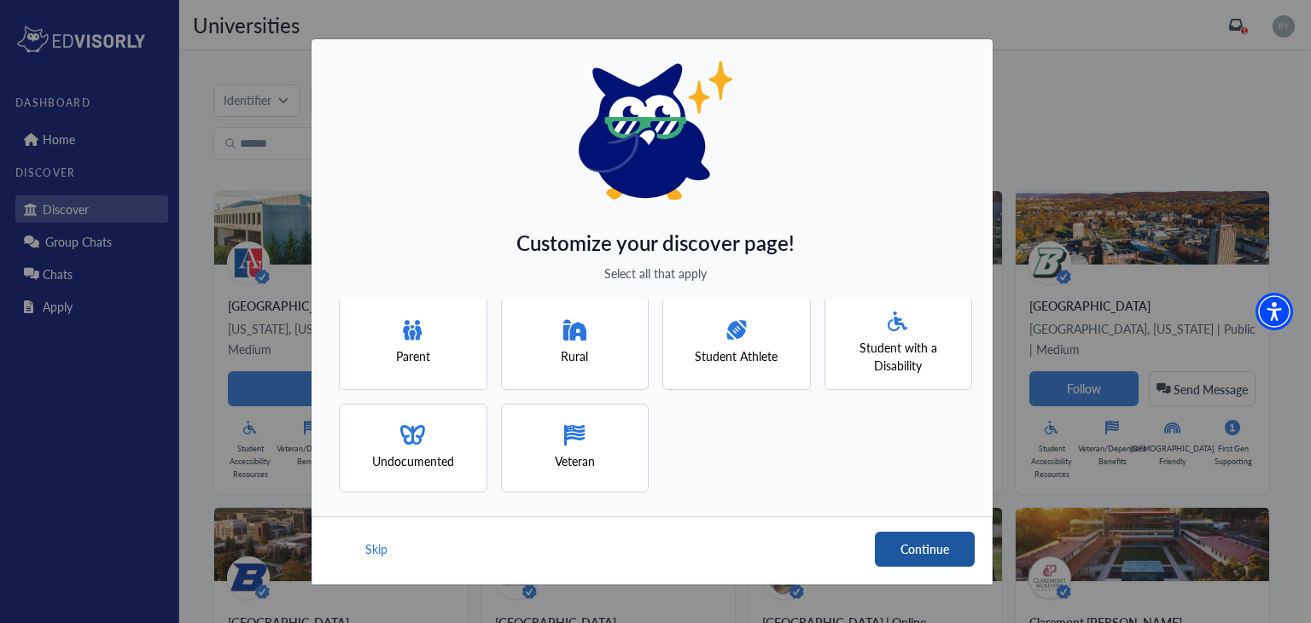
click at [913, 540] on button "Continue" at bounding box center [925, 549] width 100 height 35
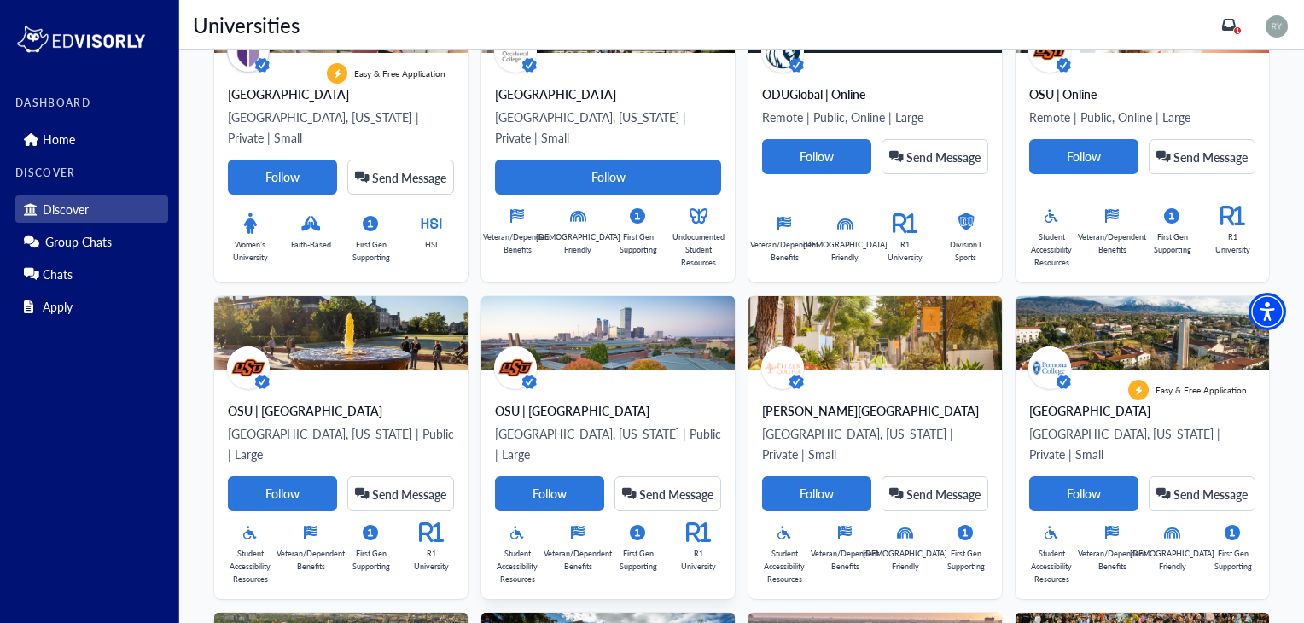
scroll to position [0, 0]
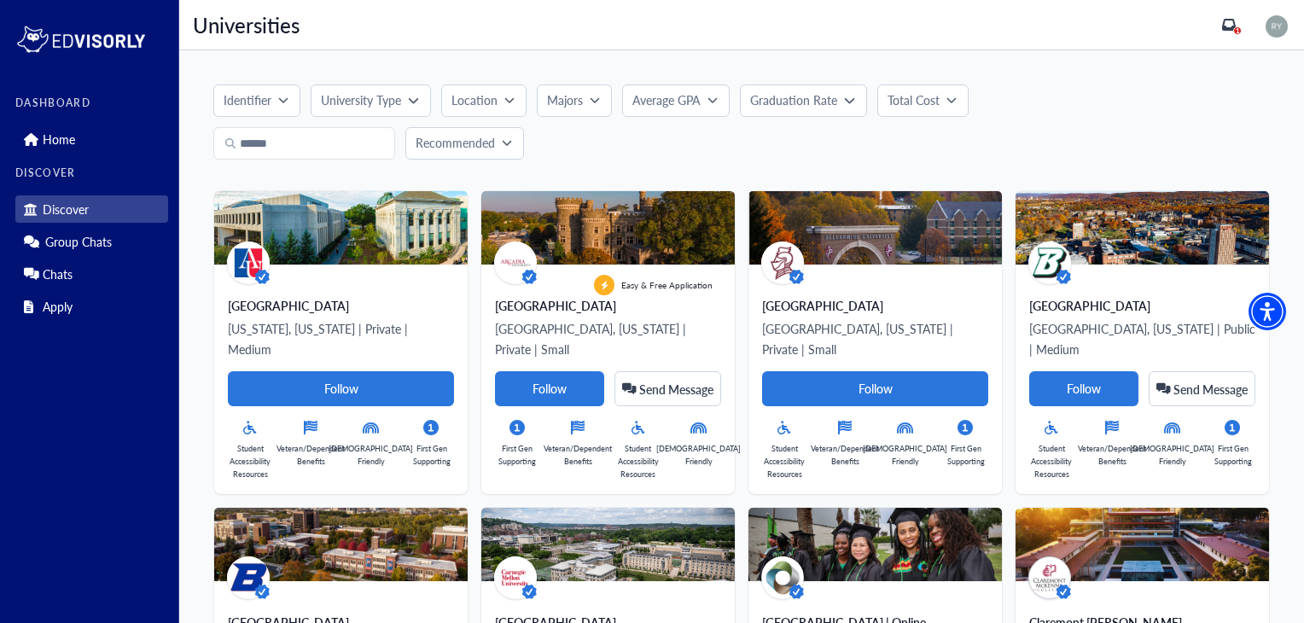
click at [480, 103] on p "Location" at bounding box center [474, 100] width 46 height 18
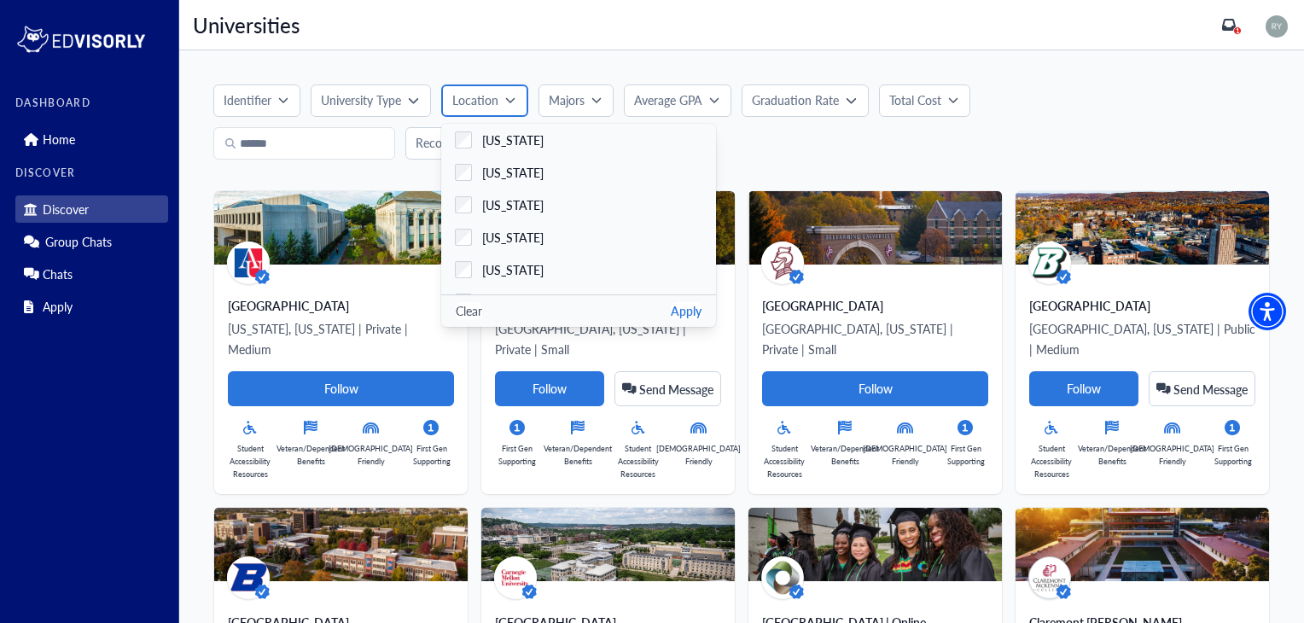
click at [476, 96] on p "Location" at bounding box center [475, 100] width 46 height 18
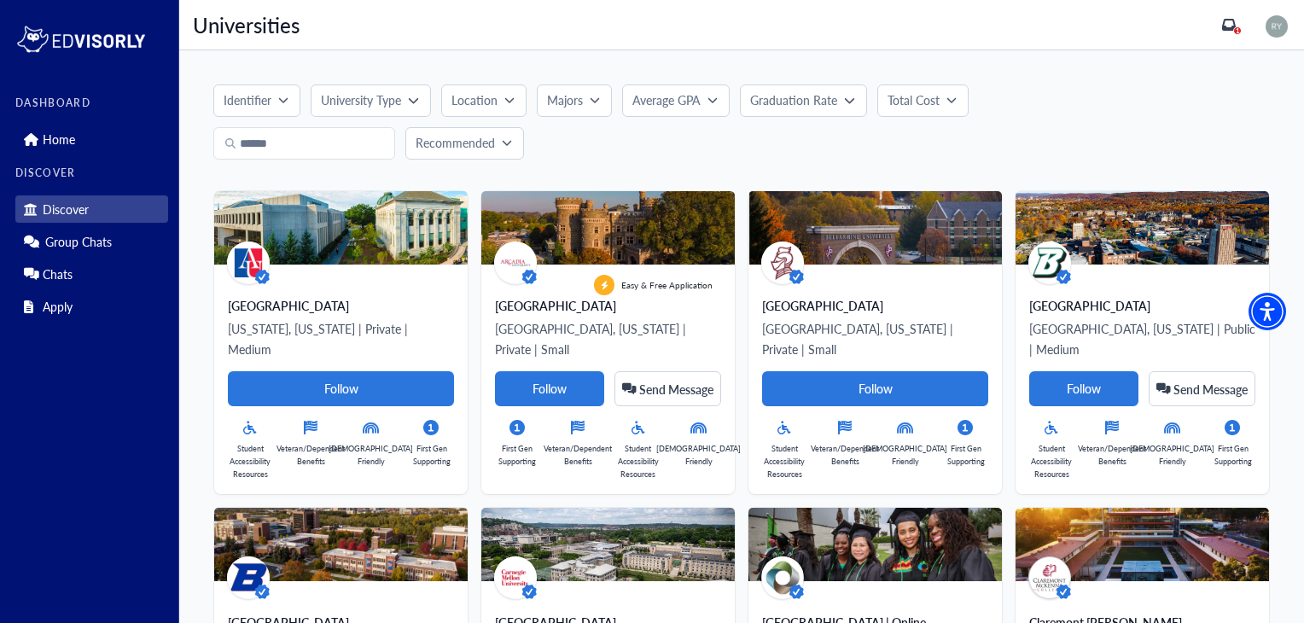
click at [473, 130] on button "Recommended" at bounding box center [464, 143] width 119 height 32
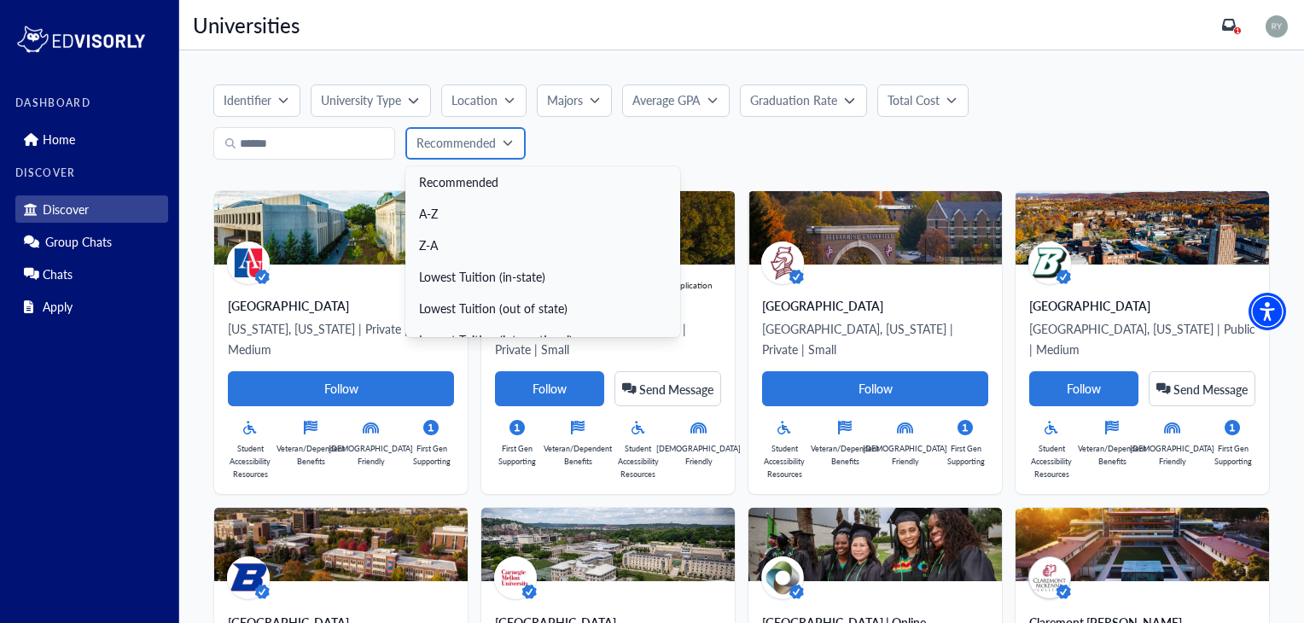
click at [477, 145] on p "Recommended" at bounding box center [455, 143] width 79 height 18
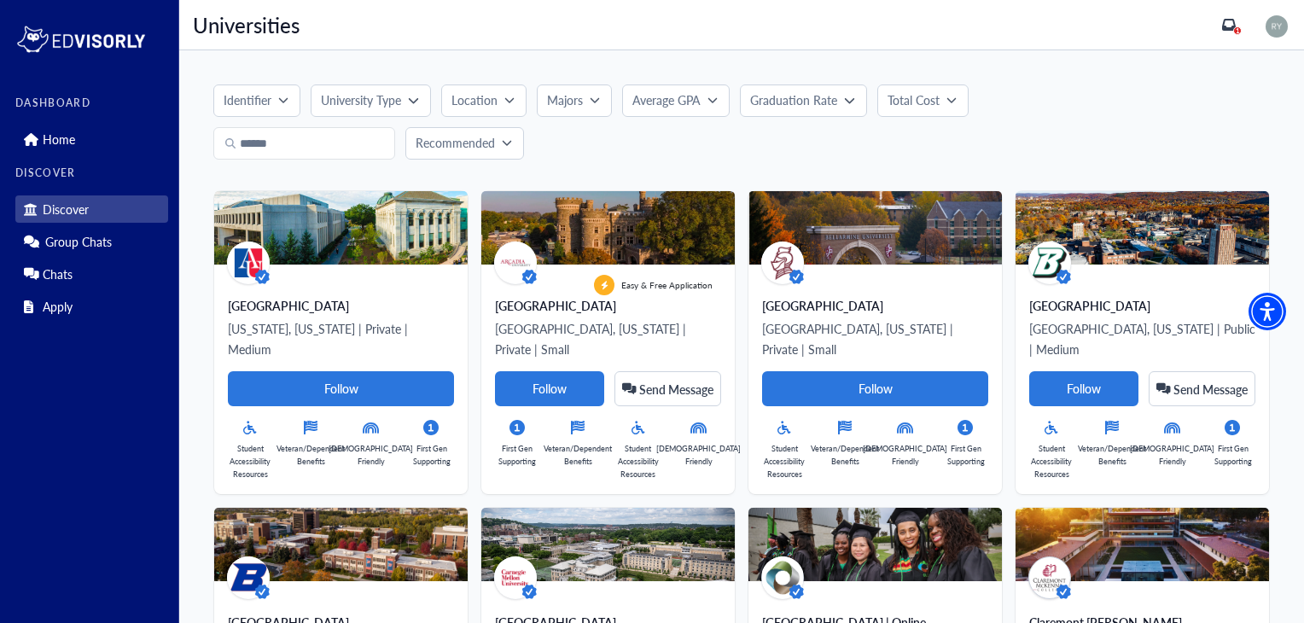
click at [494, 107] on p "Location" at bounding box center [474, 100] width 46 height 18
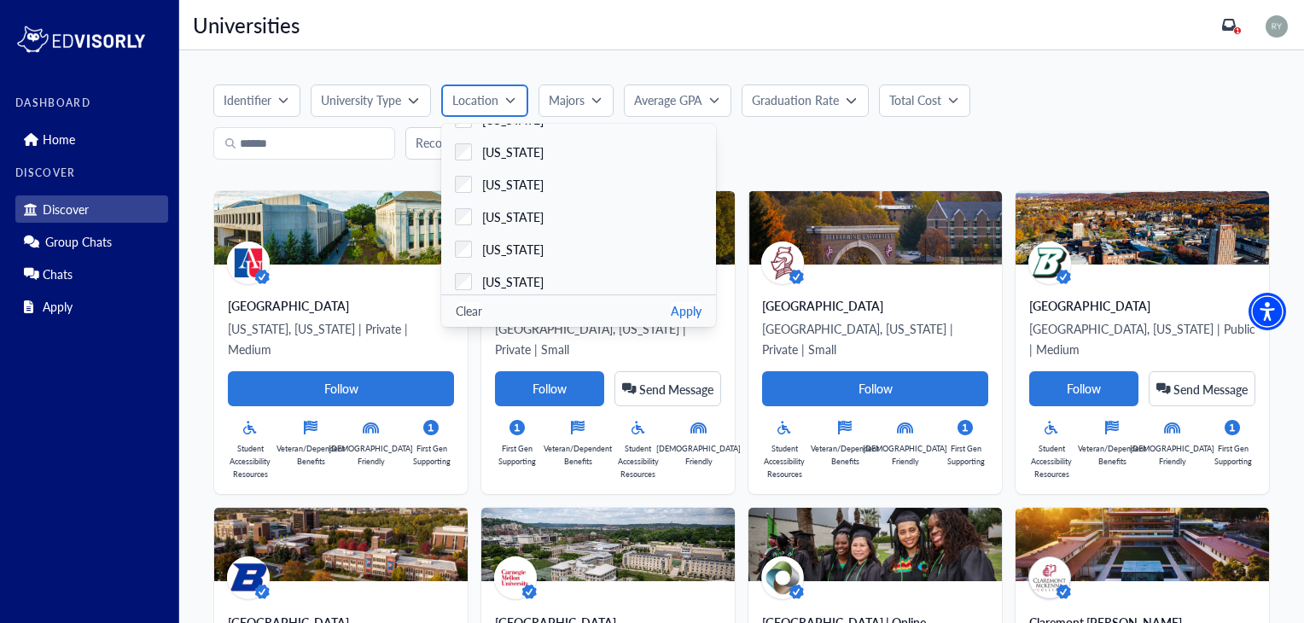
scroll to position [911, 0]
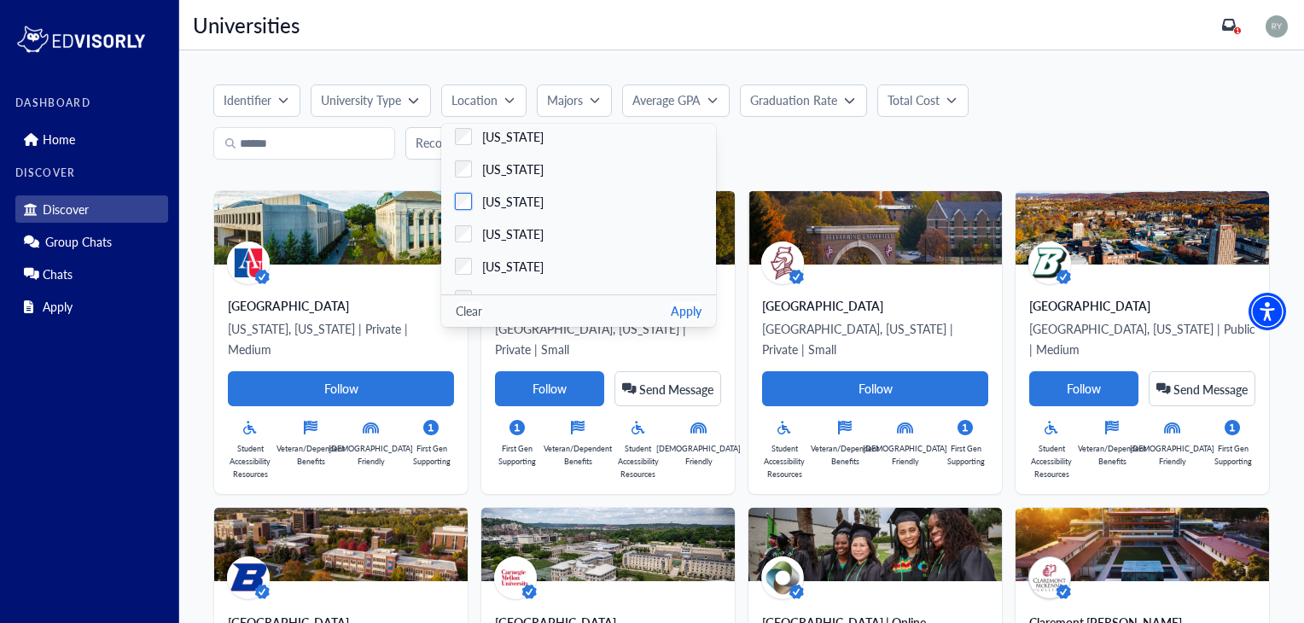
click at [603, 198] on label "[US_STATE]" at bounding box center [578, 201] width 275 height 32
click at [579, 266] on label "[US_STATE]" at bounding box center [578, 266] width 275 height 32
click at [468, 311] on button "Clear" at bounding box center [469, 311] width 26 height 18
click at [276, 95] on div "Identifier" at bounding box center [251, 100] width 55 height 18
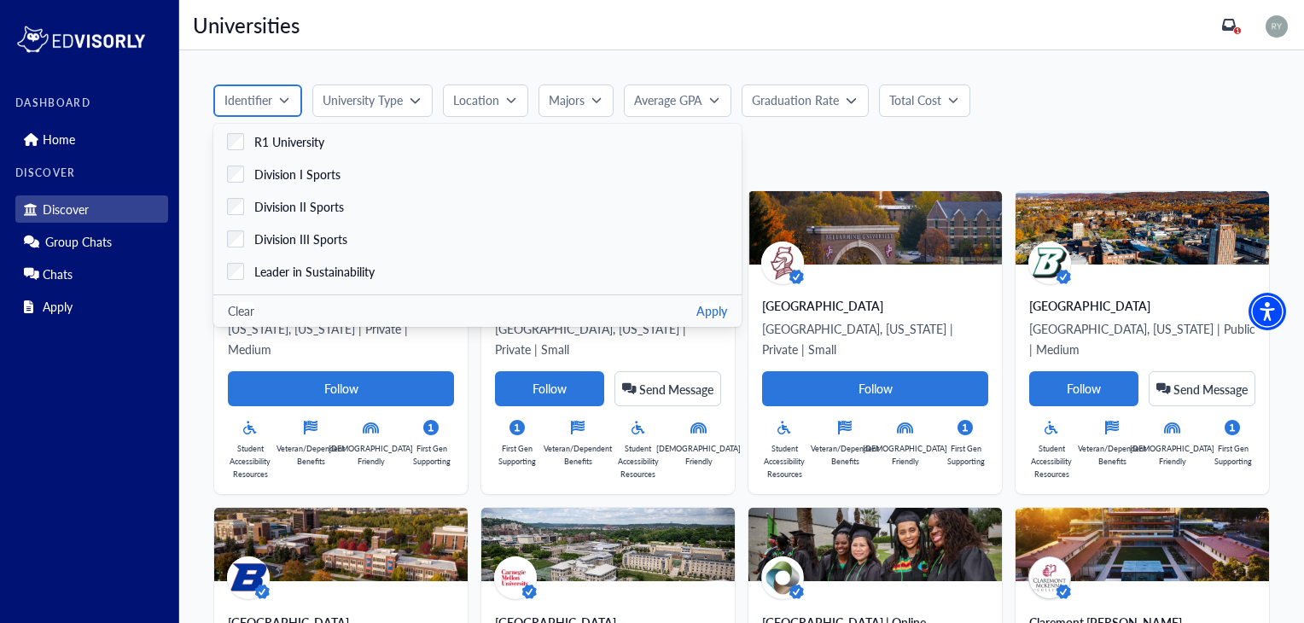
scroll to position [672, 0]
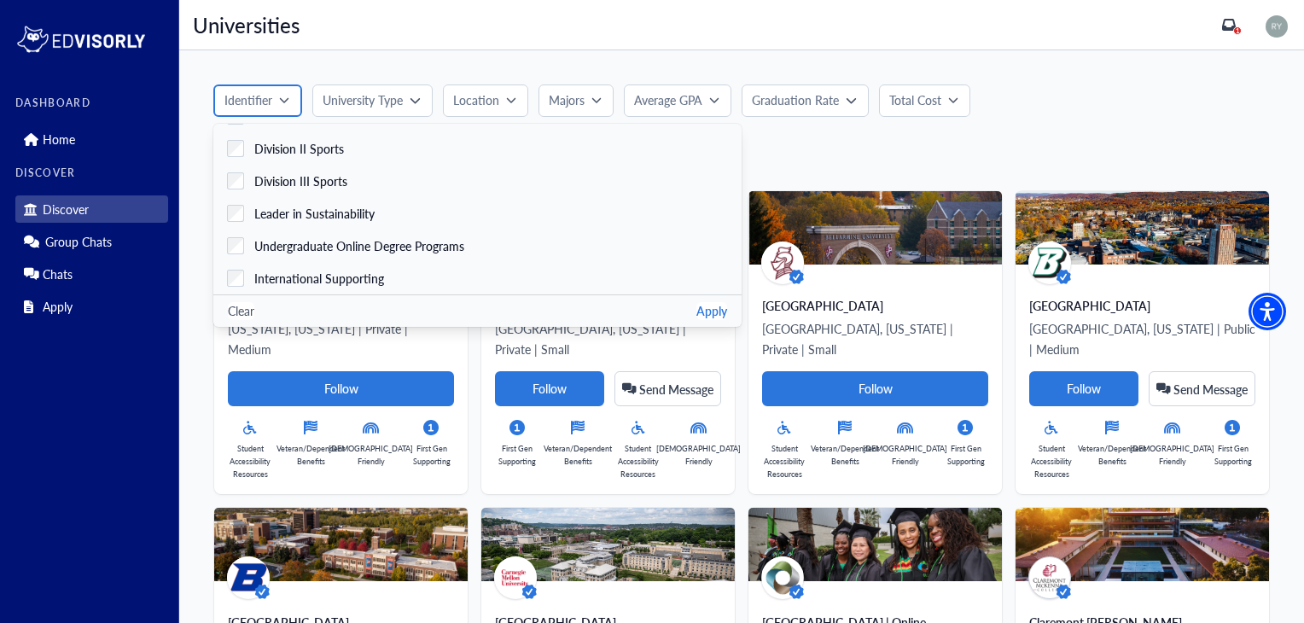
click at [280, 100] on icon "button" at bounding box center [284, 100] width 9 height 5
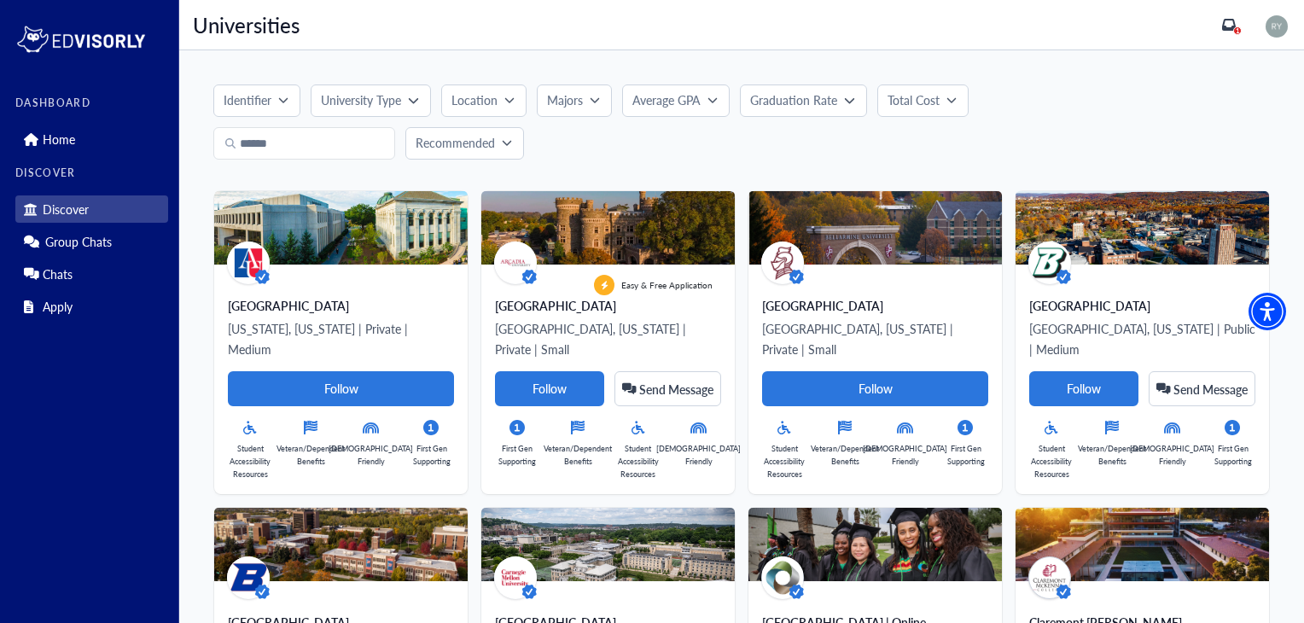
click at [340, 106] on p "University Type" at bounding box center [361, 100] width 80 height 18
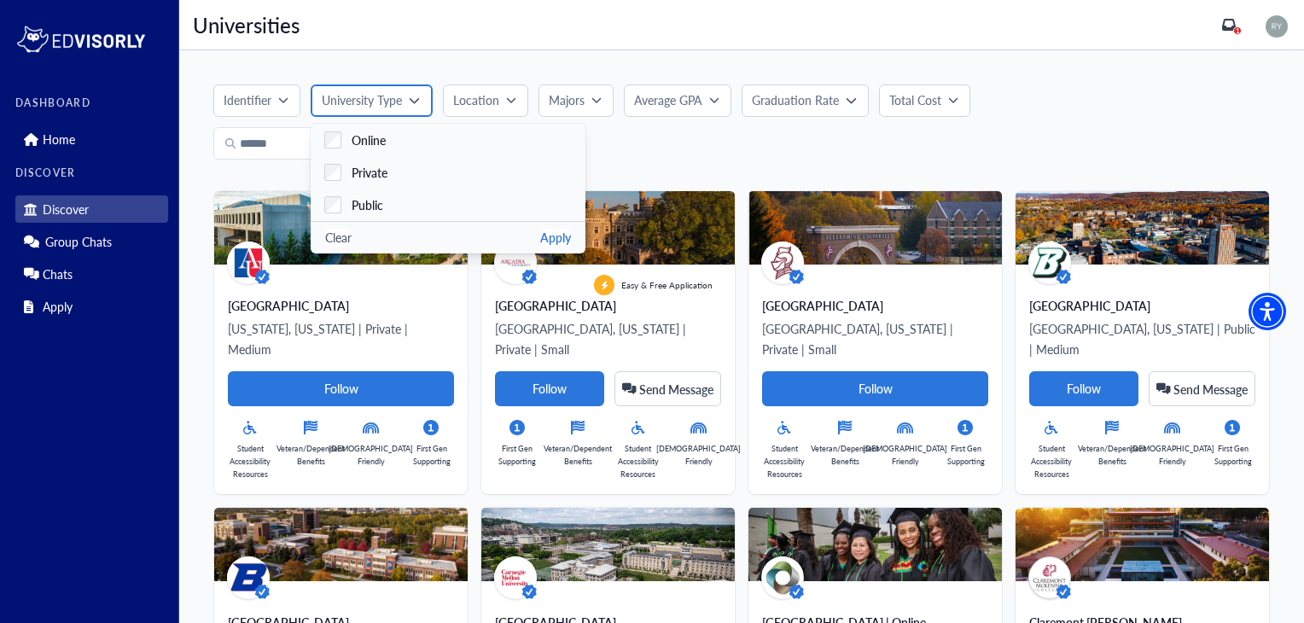
click at [340, 106] on p "University Type" at bounding box center [362, 100] width 80 height 18
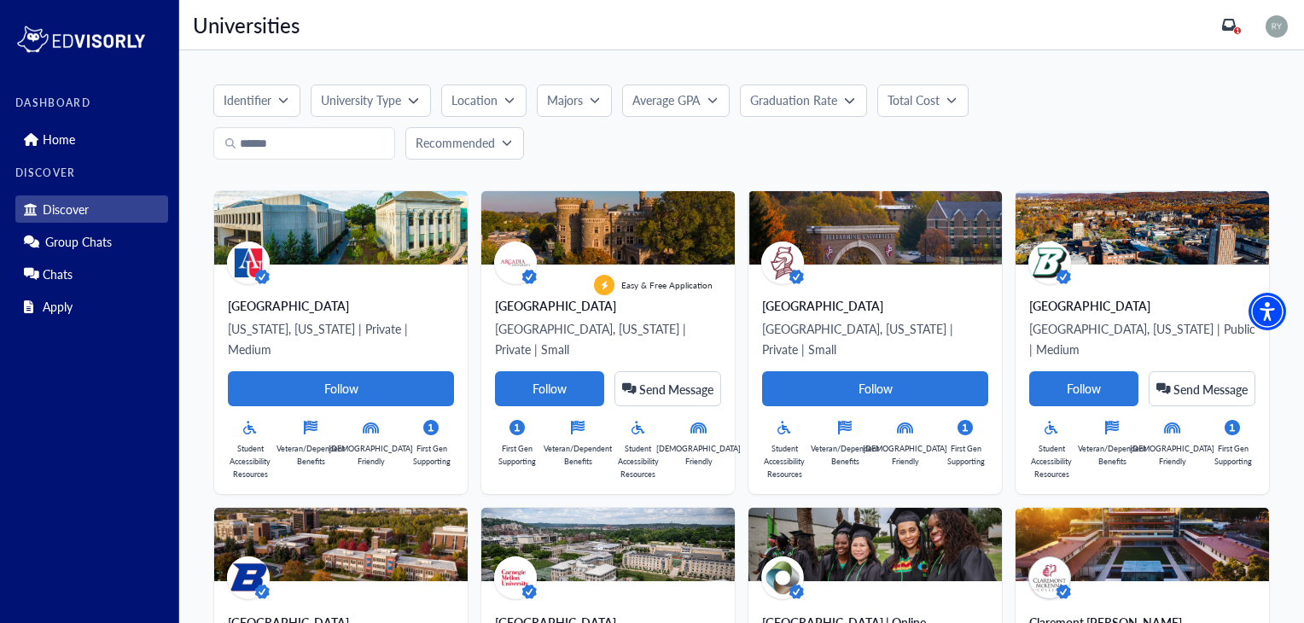
click at [573, 91] on p "Majors" at bounding box center [565, 100] width 36 height 18
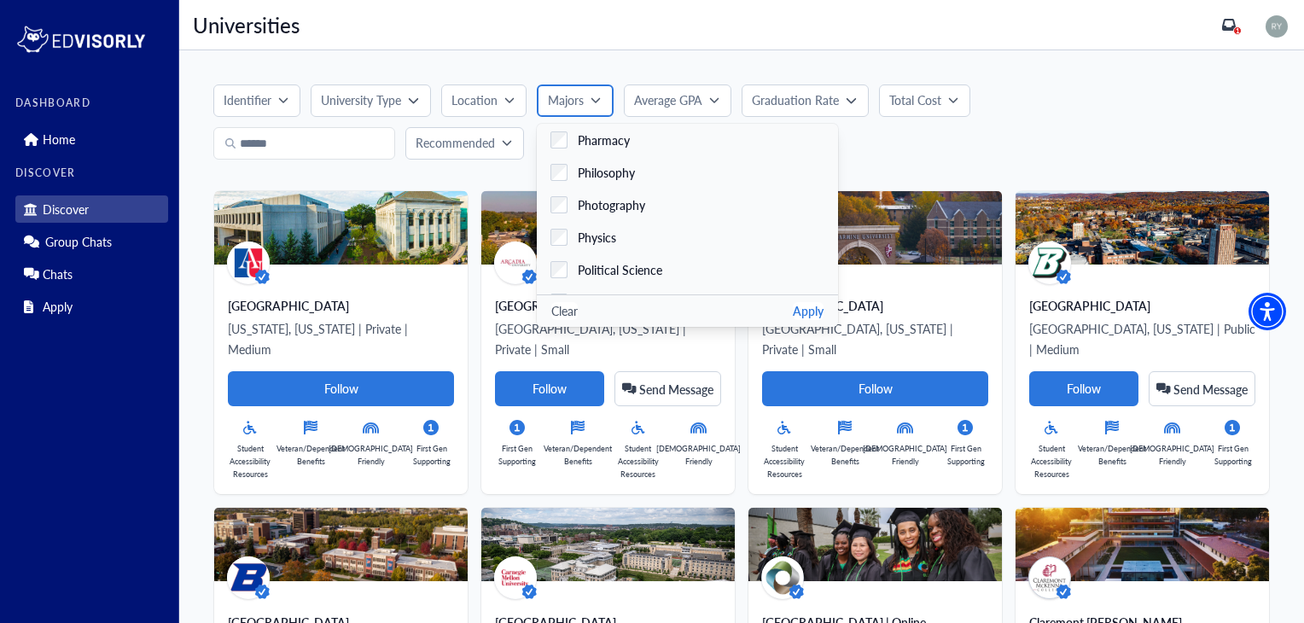
scroll to position [2790, 0]
click at [631, 144] on label "Pharmacy" at bounding box center [687, 138] width 301 height 32
click at [793, 310] on button "Apply" at bounding box center [808, 311] width 31 height 18
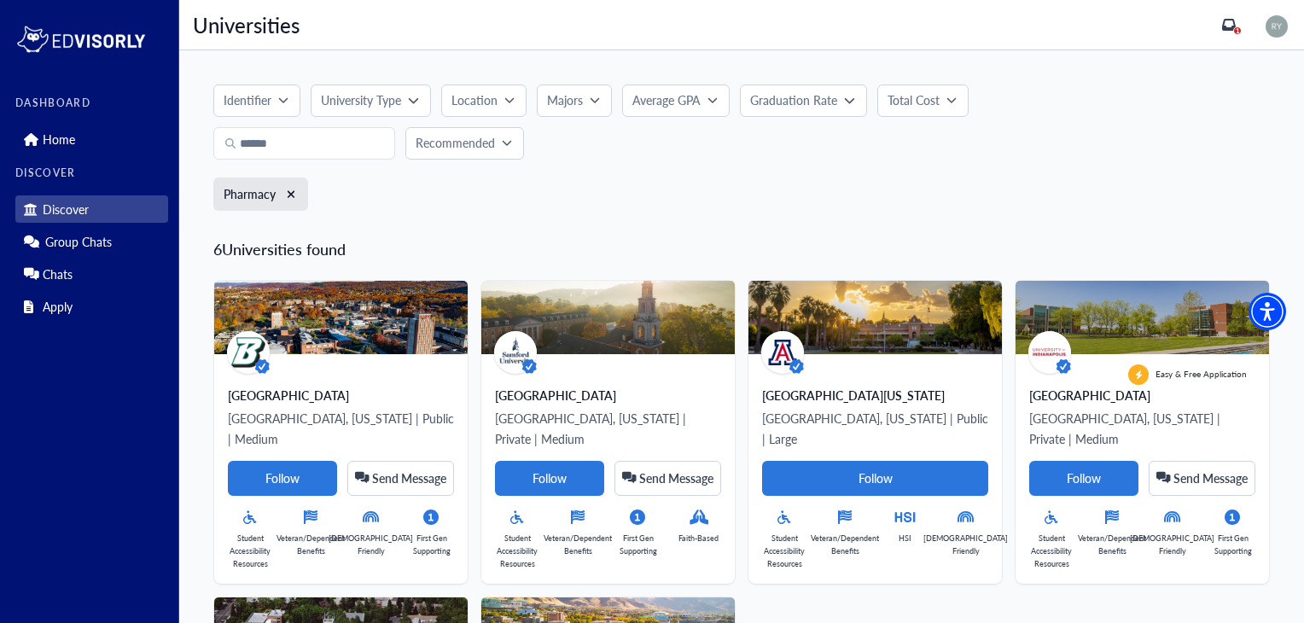
click at [464, 131] on button "Recommended" at bounding box center [464, 143] width 119 height 32
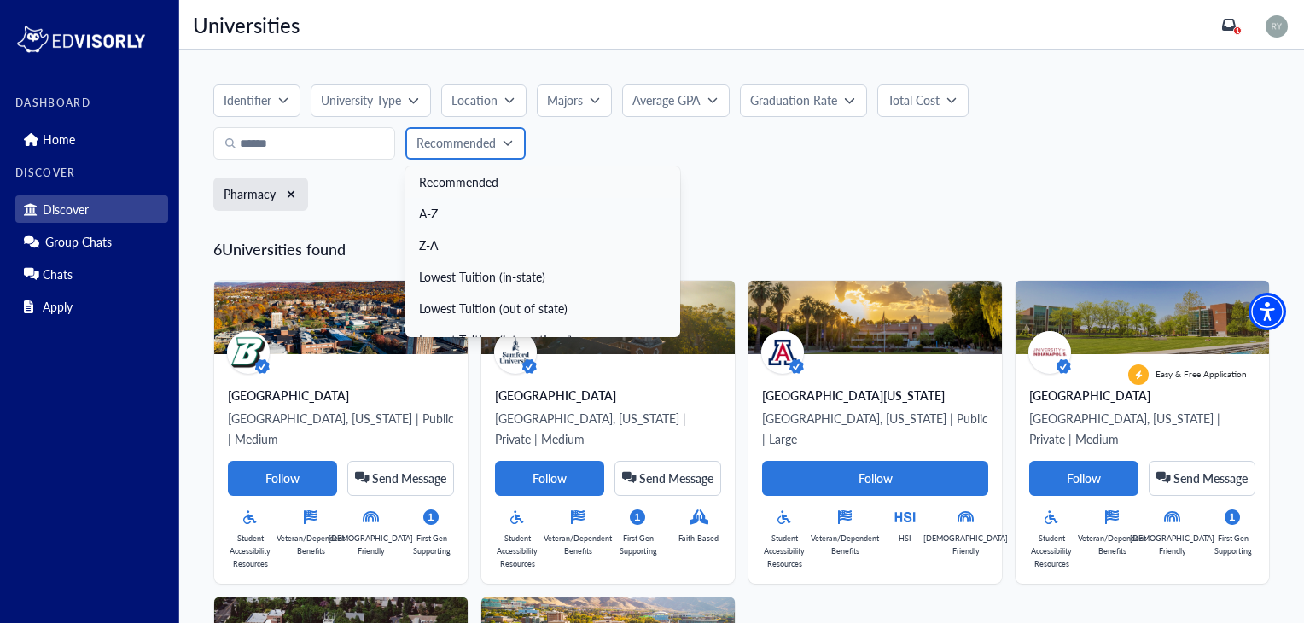
scroll to position [18, 0]
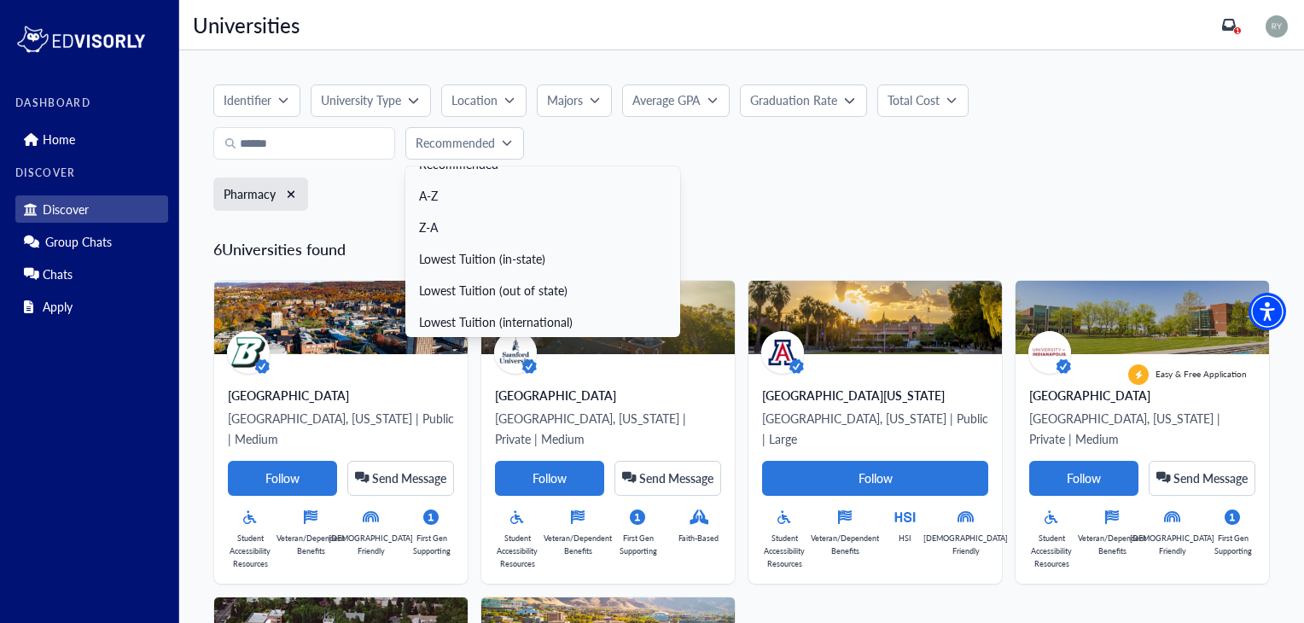
click at [631, 143] on div "Identifier Faith-Based Hispanic Serving Institution Historically Black College …" at bounding box center [741, 121] width 1056 height 75
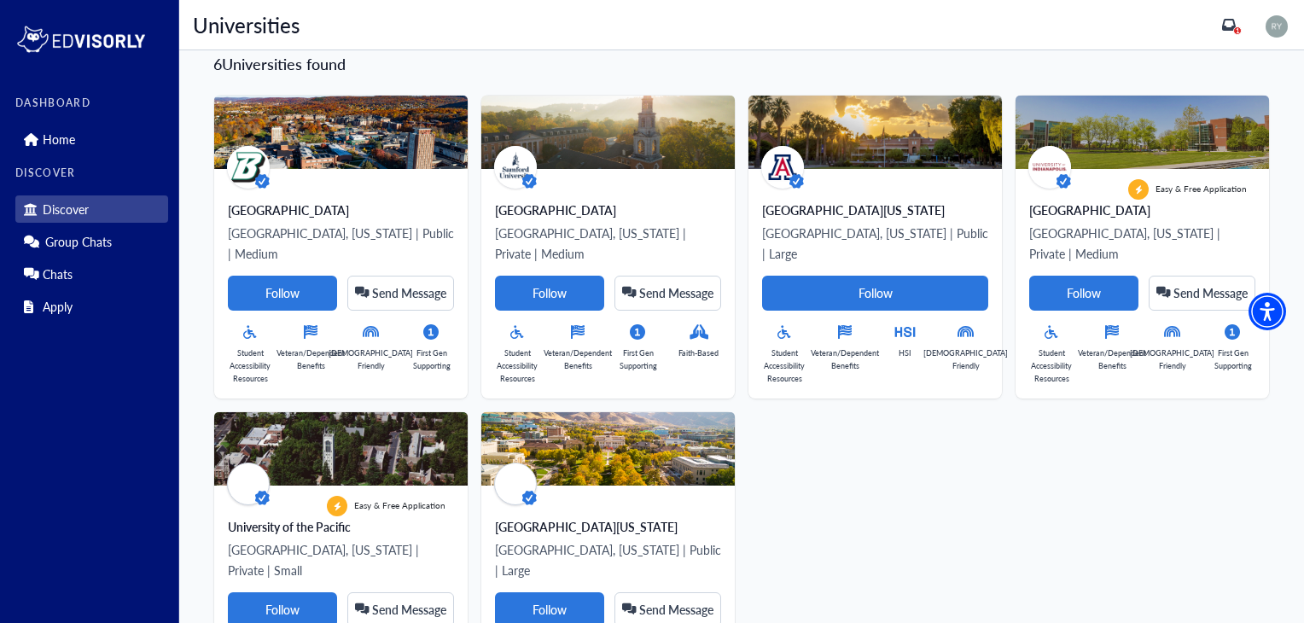
scroll to position [0, 0]
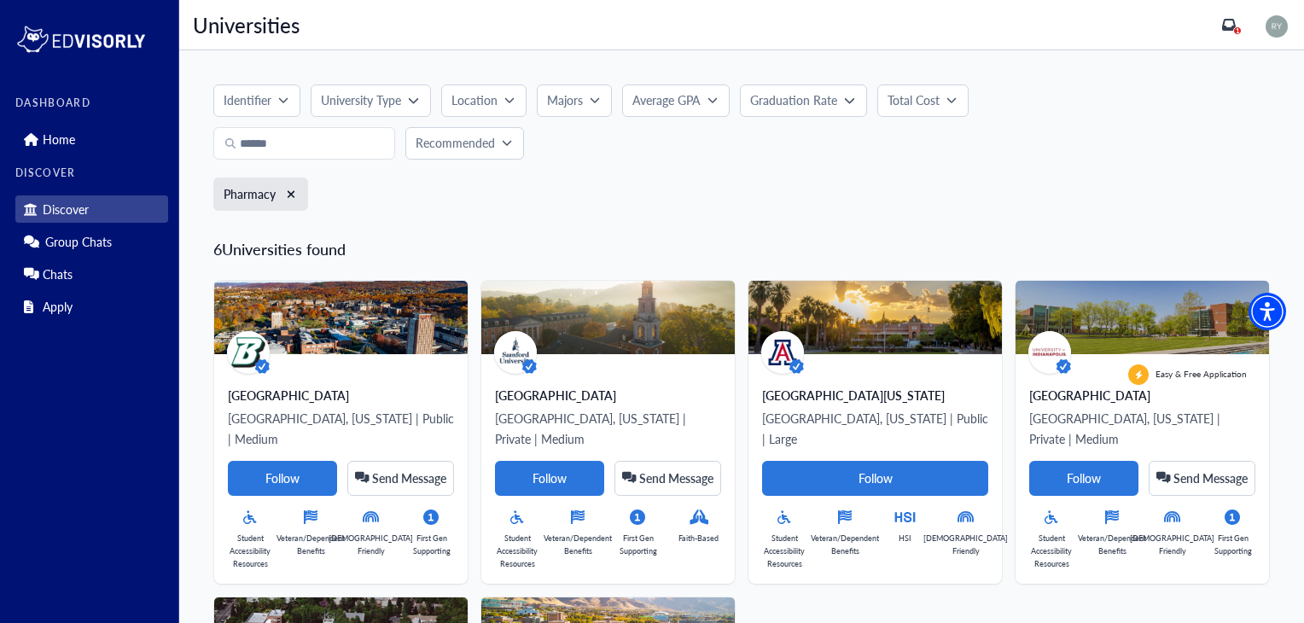
click at [251, 101] on p "Identifier" at bounding box center [248, 100] width 48 height 18
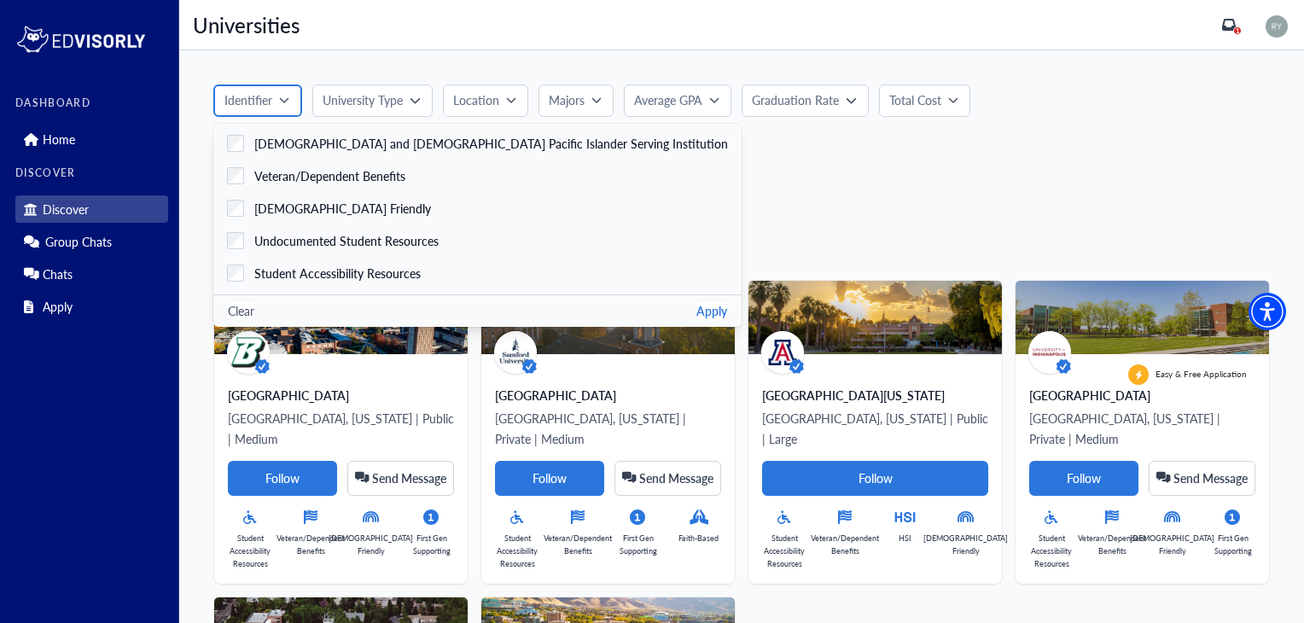
scroll to position [95, 0]
click at [840, 225] on div "Identifier Faith-Based Hispanic Serving Institution Historically Black College …" at bounding box center [741, 496] width 1125 height 892
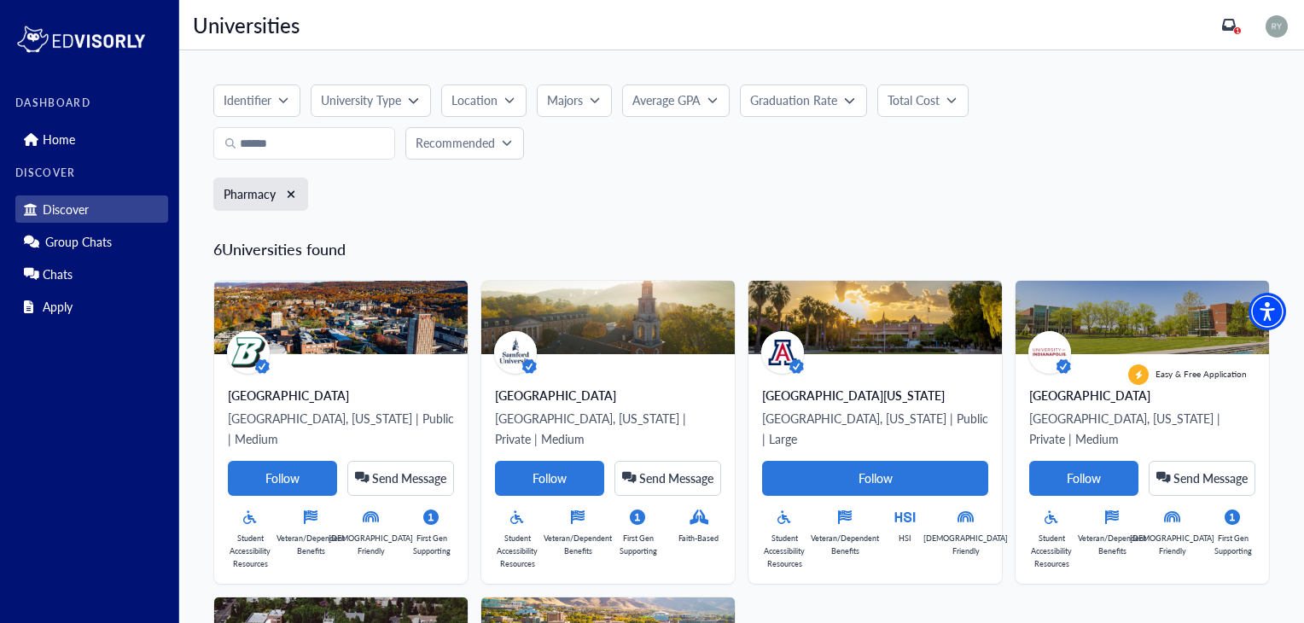
click at [497, 109] on button "Location" at bounding box center [483, 100] width 85 height 32
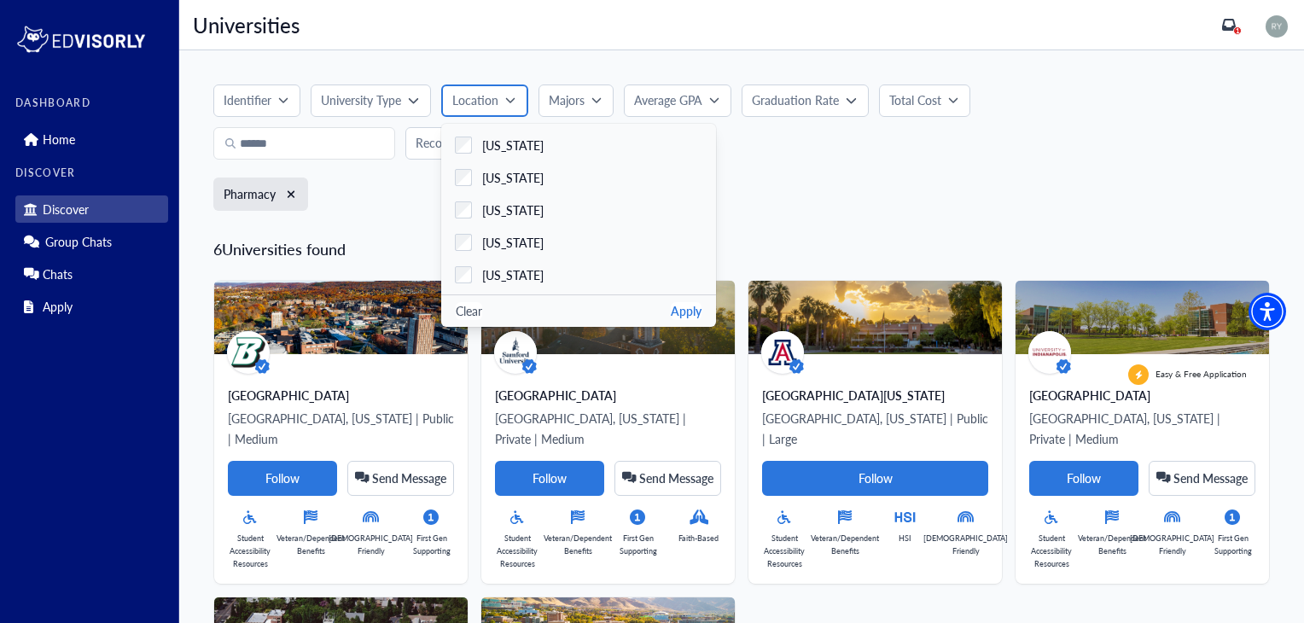
scroll to position [933, 0]
click at [532, 177] on span "[US_STATE]" at bounding box center [512, 180] width 61 height 18
click at [681, 304] on button "Apply" at bounding box center [686, 311] width 31 height 18
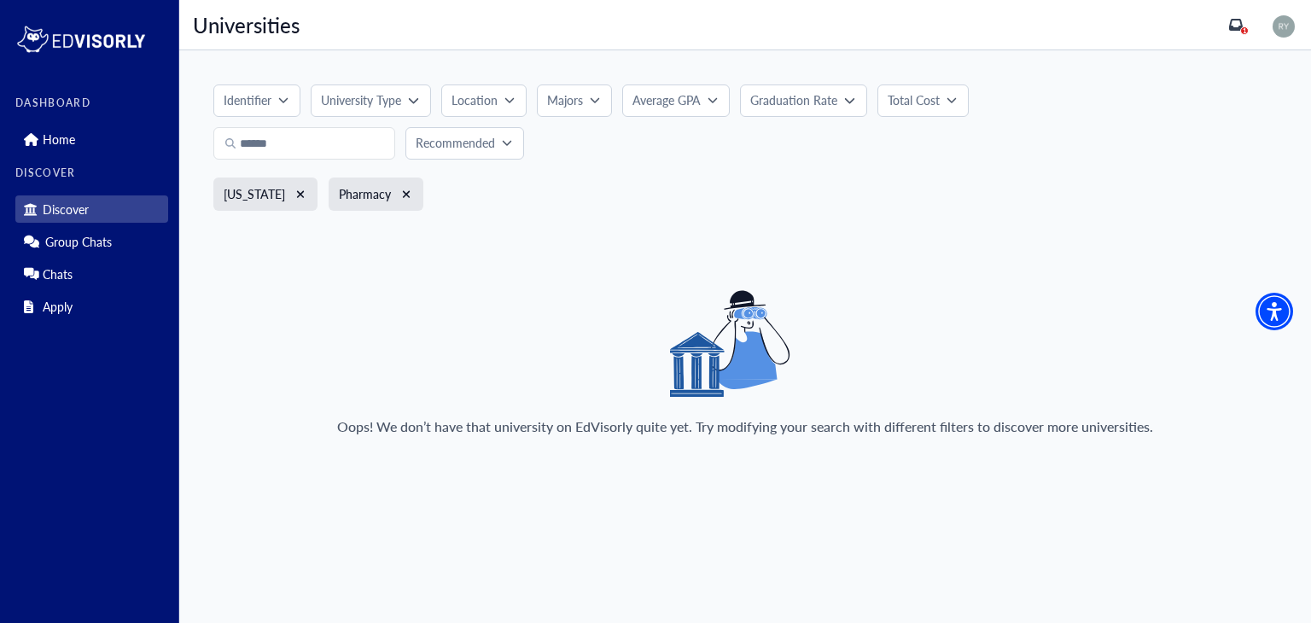
click at [416, 195] on div "Pharmacy" at bounding box center [376, 193] width 95 height 33
click at [403, 193] on icon "xmark" at bounding box center [407, 194] width 8 height 8
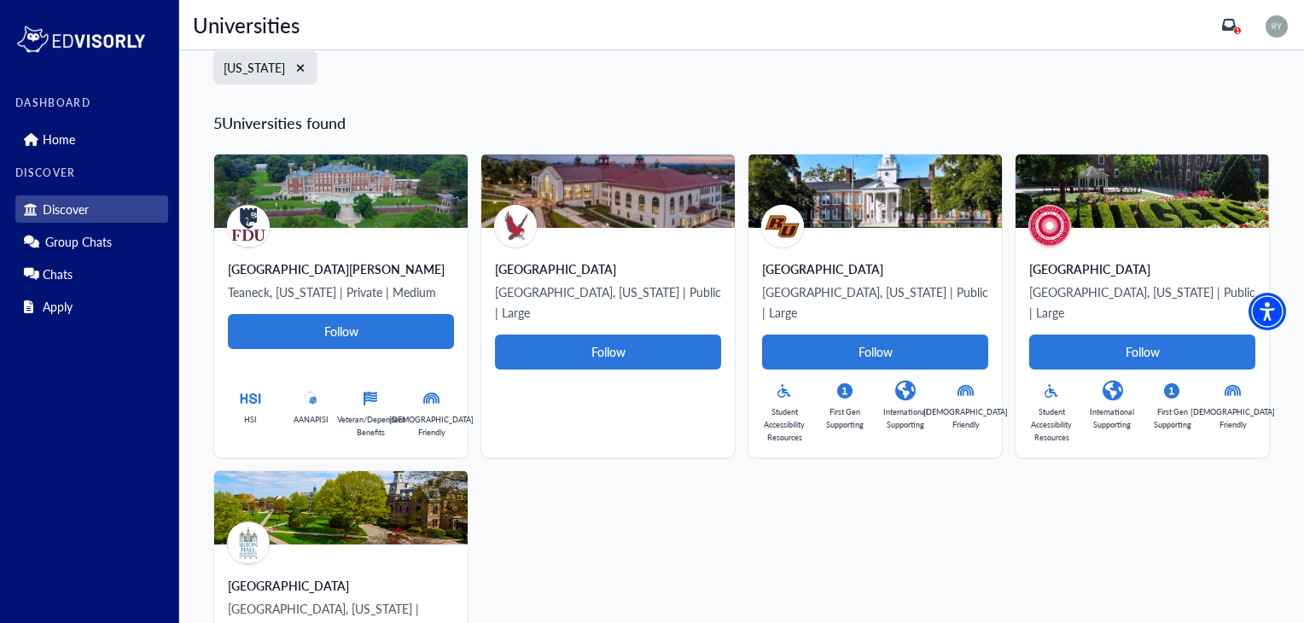
scroll to position [125, 0]
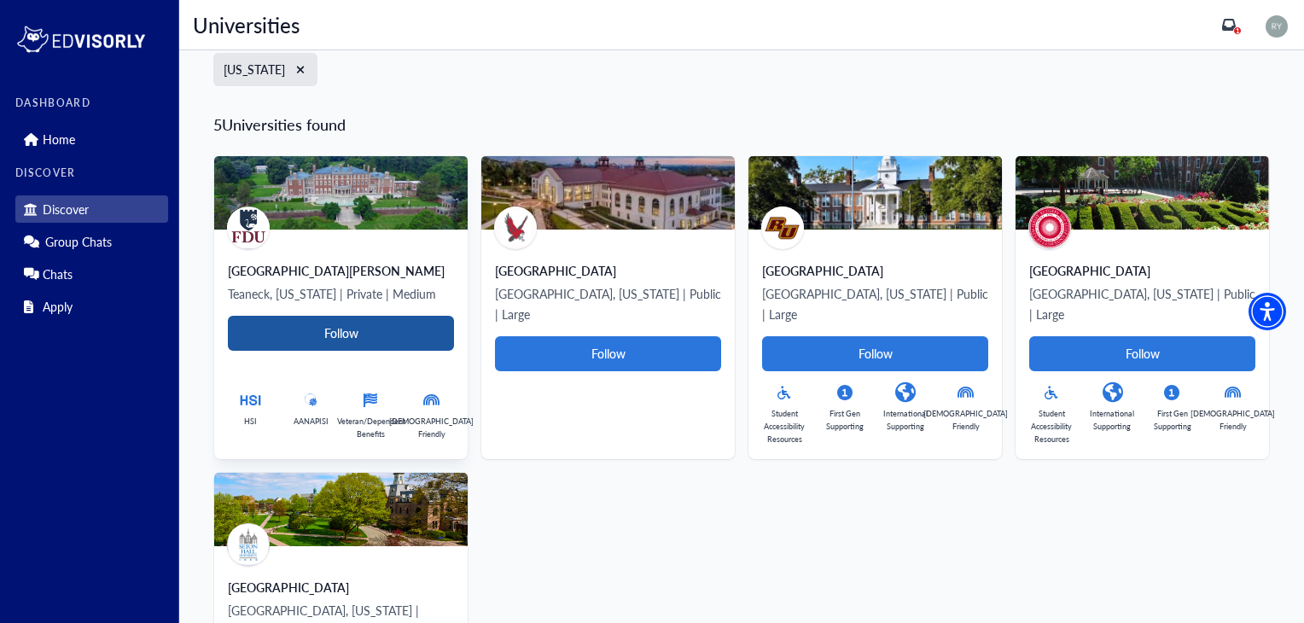
click at [370, 329] on Card-tag "Follow" at bounding box center [341, 333] width 226 height 35
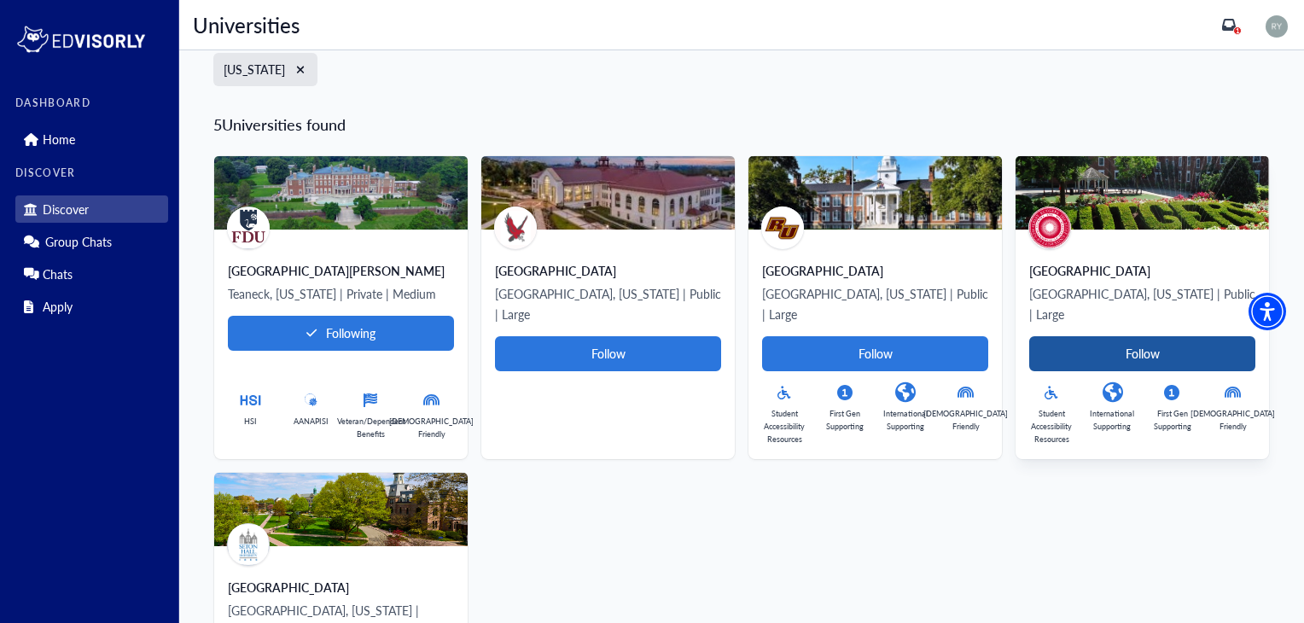
click at [1067, 336] on Card-tag "Follow" at bounding box center [1142, 353] width 226 height 35
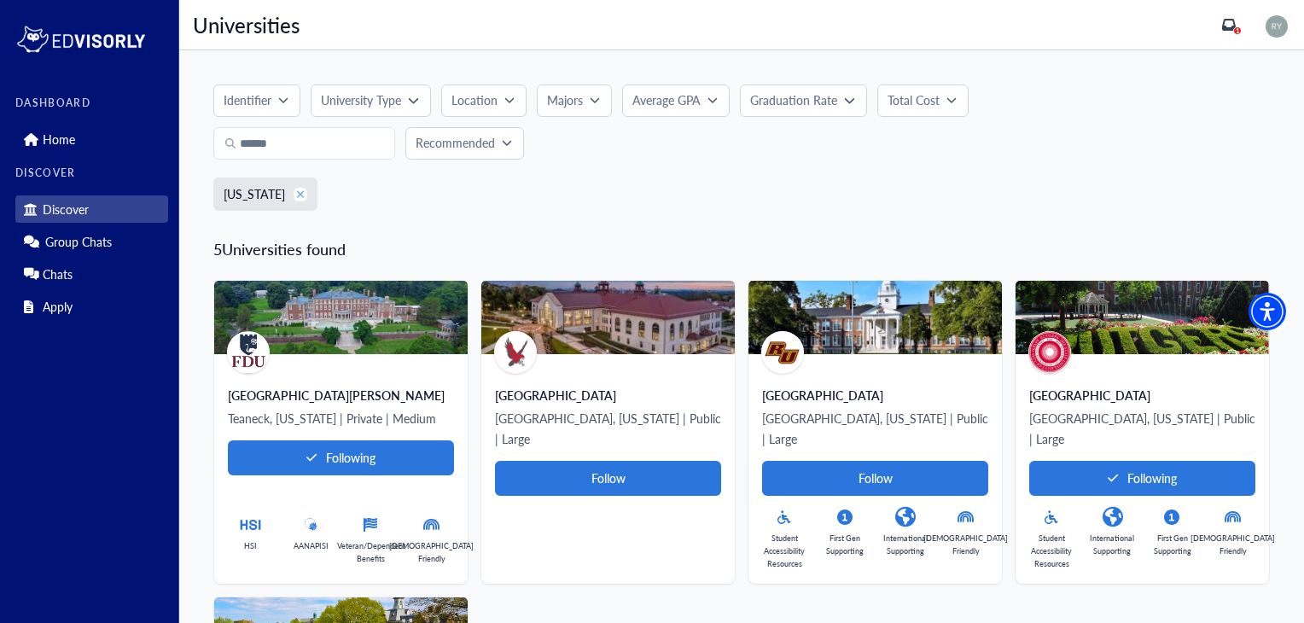
click at [296, 189] on icon "xmark" at bounding box center [300, 195] width 9 height 12
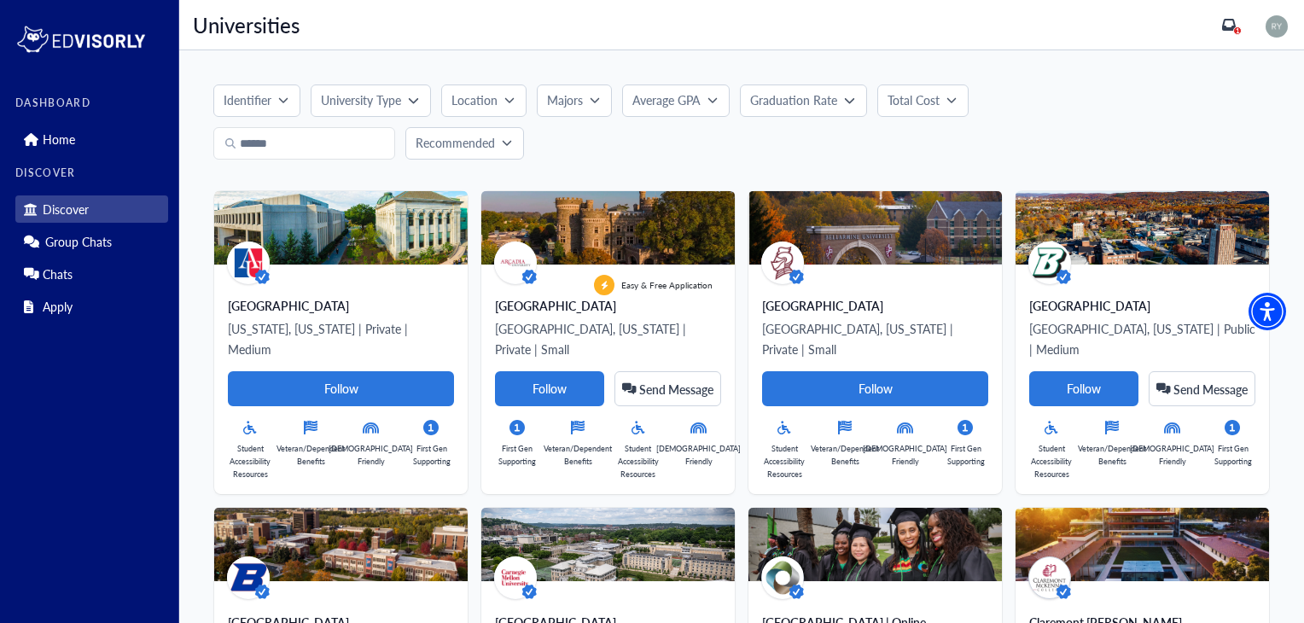
click at [491, 102] on p "Location" at bounding box center [474, 100] width 46 height 18
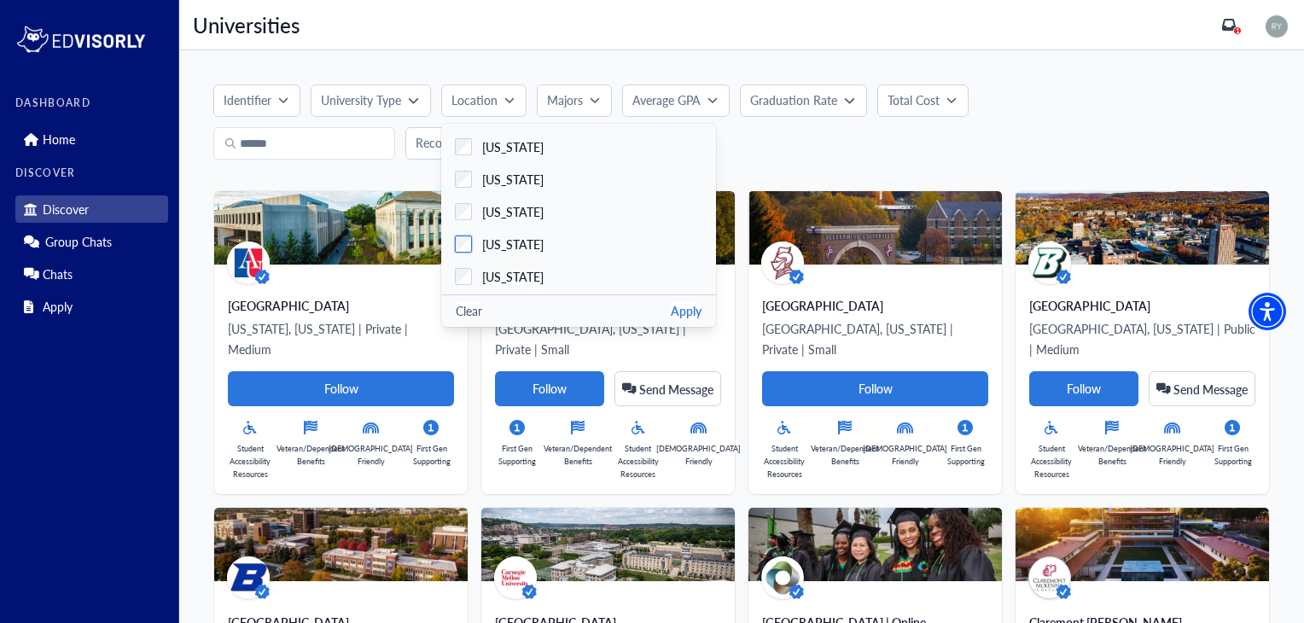
click at [518, 236] on span "[US_STATE]" at bounding box center [512, 244] width 61 height 18
click at [677, 307] on button "Apply" at bounding box center [686, 311] width 31 height 18
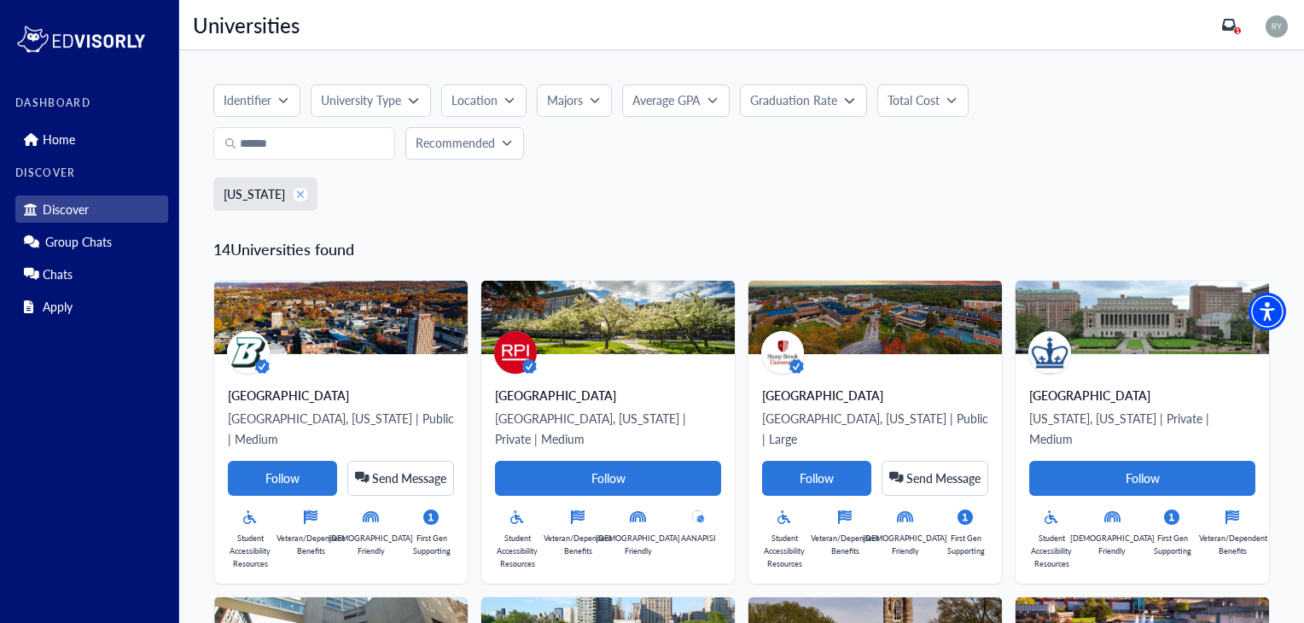
click at [294, 198] on button "xmark" at bounding box center [301, 195] width 14 height 14
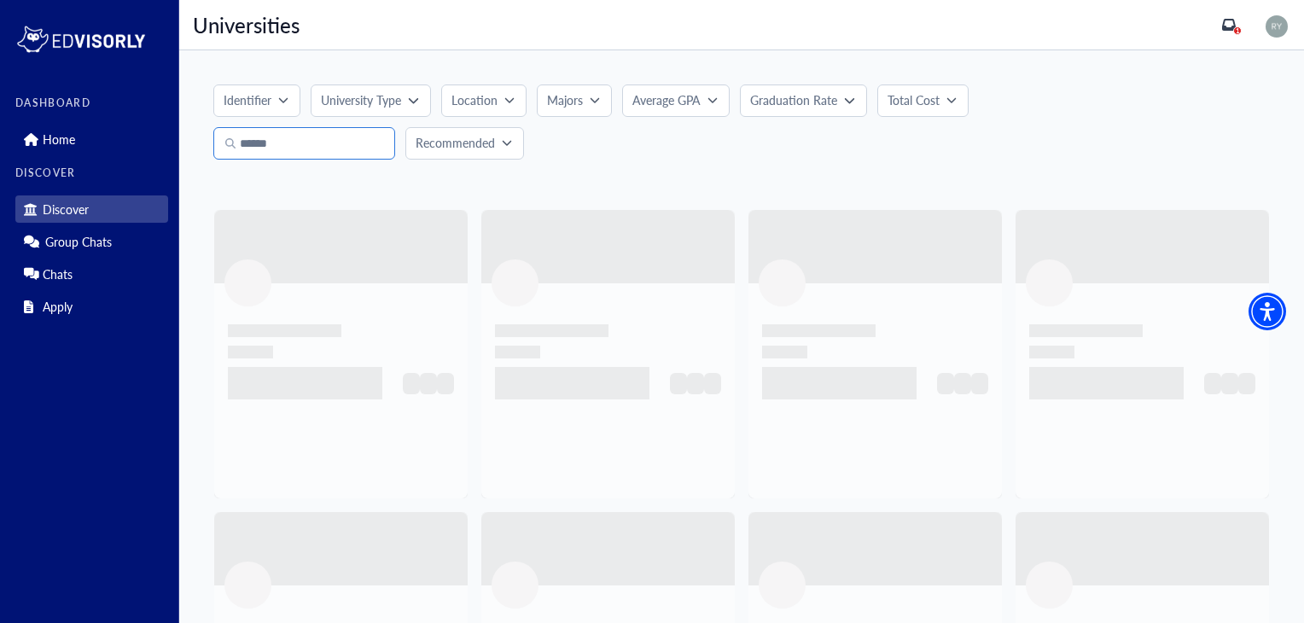
click at [305, 141] on input "Search" at bounding box center [304, 143] width 182 height 32
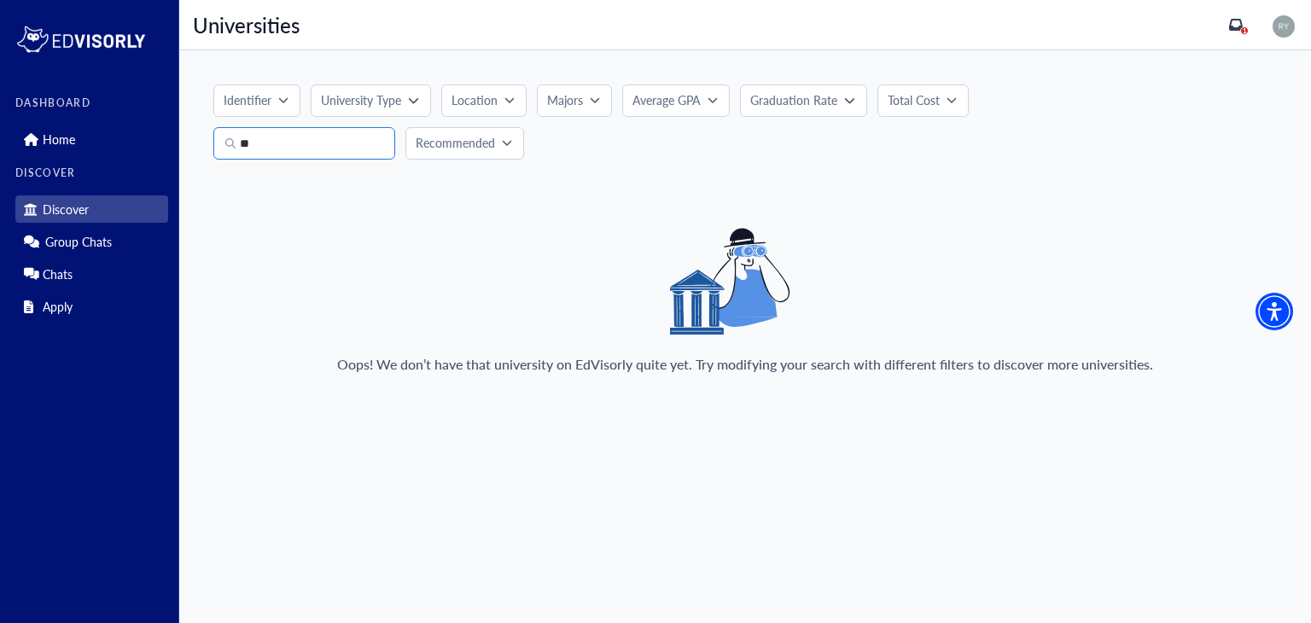
type input "*"
